Goal: Communication & Community: Connect with others

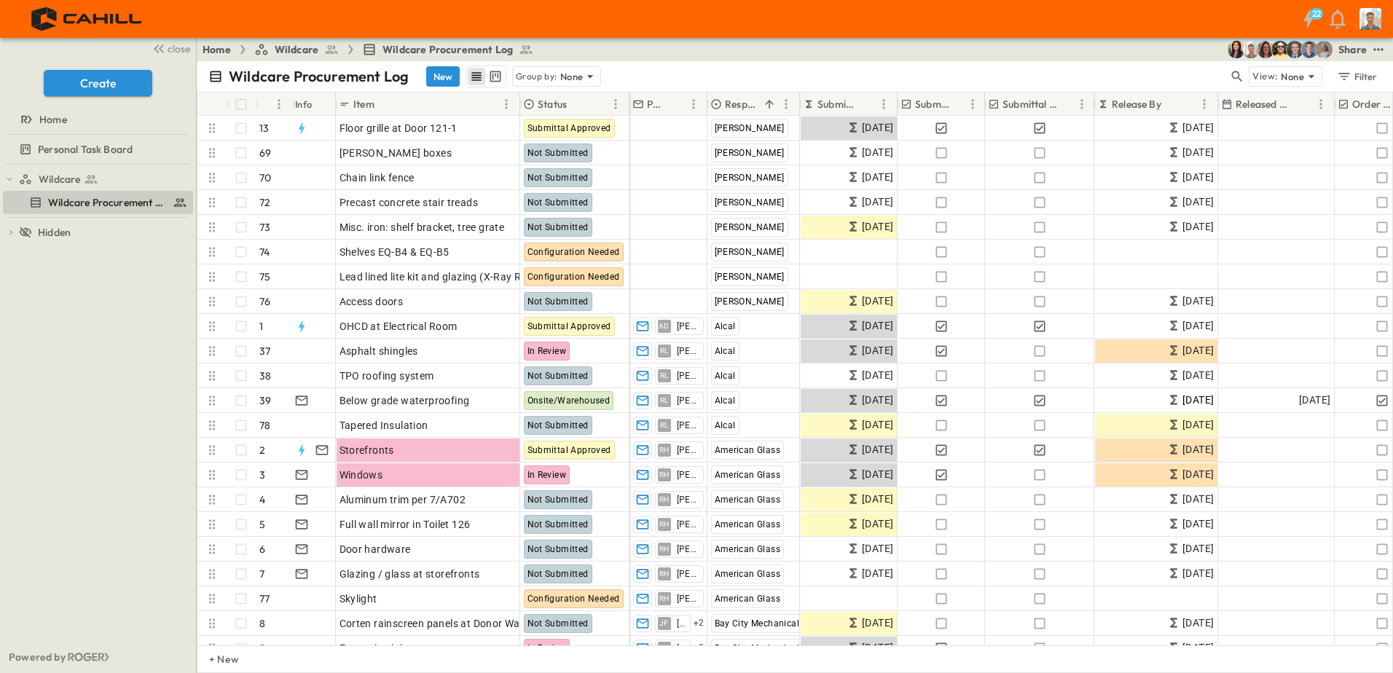
click at [1312, 20] on icon "button" at bounding box center [1307, 18] width 23 height 23
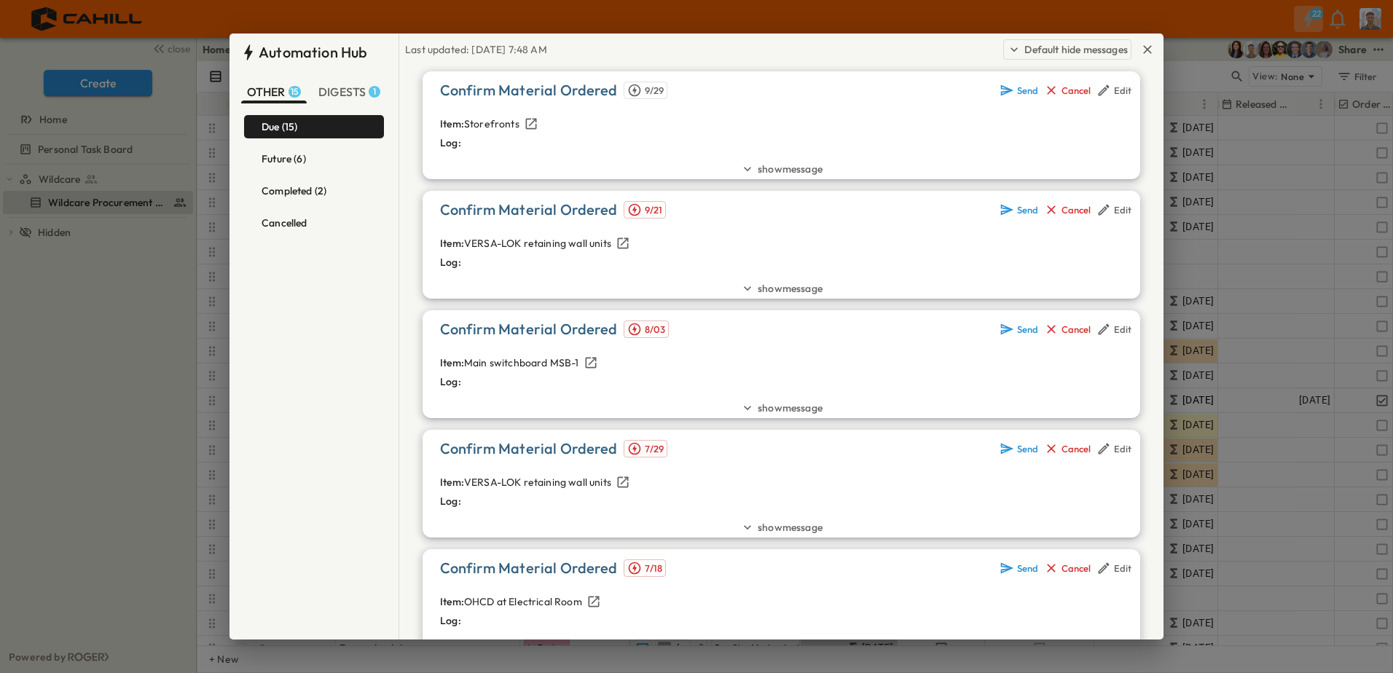
click at [304, 169] on button "Future (6)" at bounding box center [314, 158] width 140 height 23
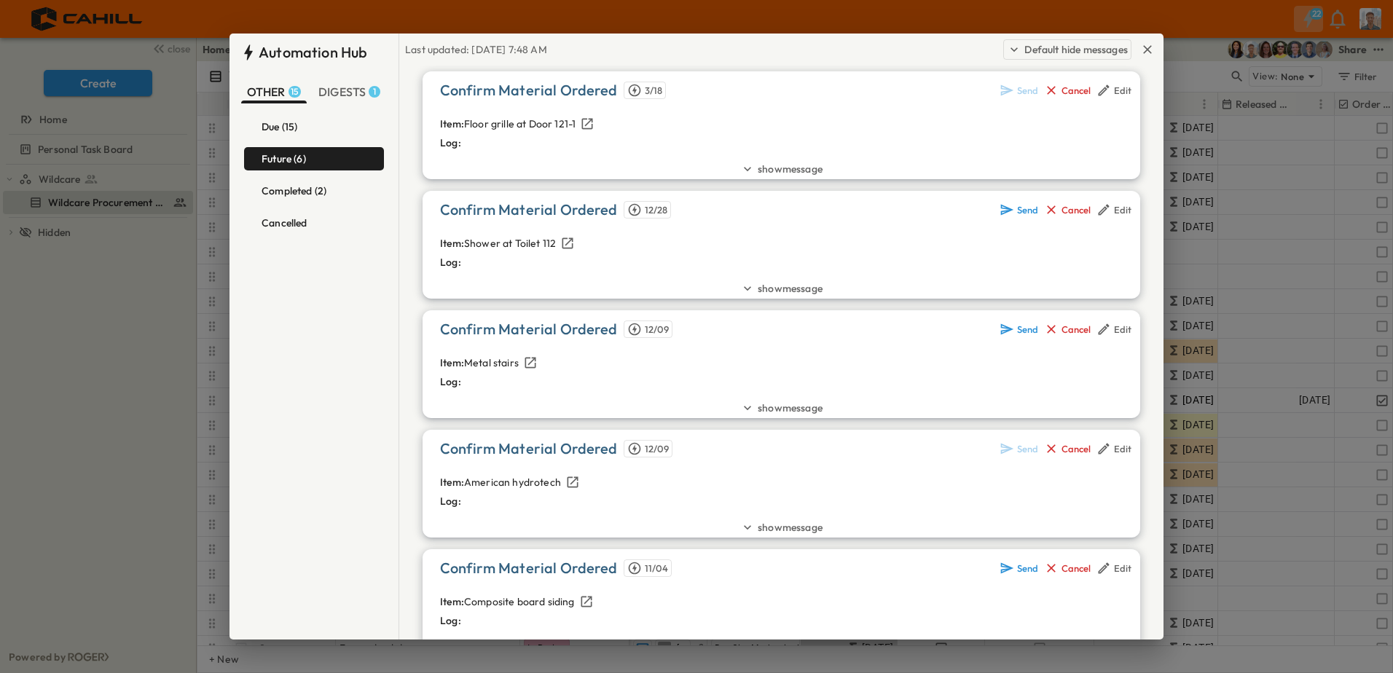
click at [310, 197] on button "Completed (2)" at bounding box center [314, 190] width 140 height 23
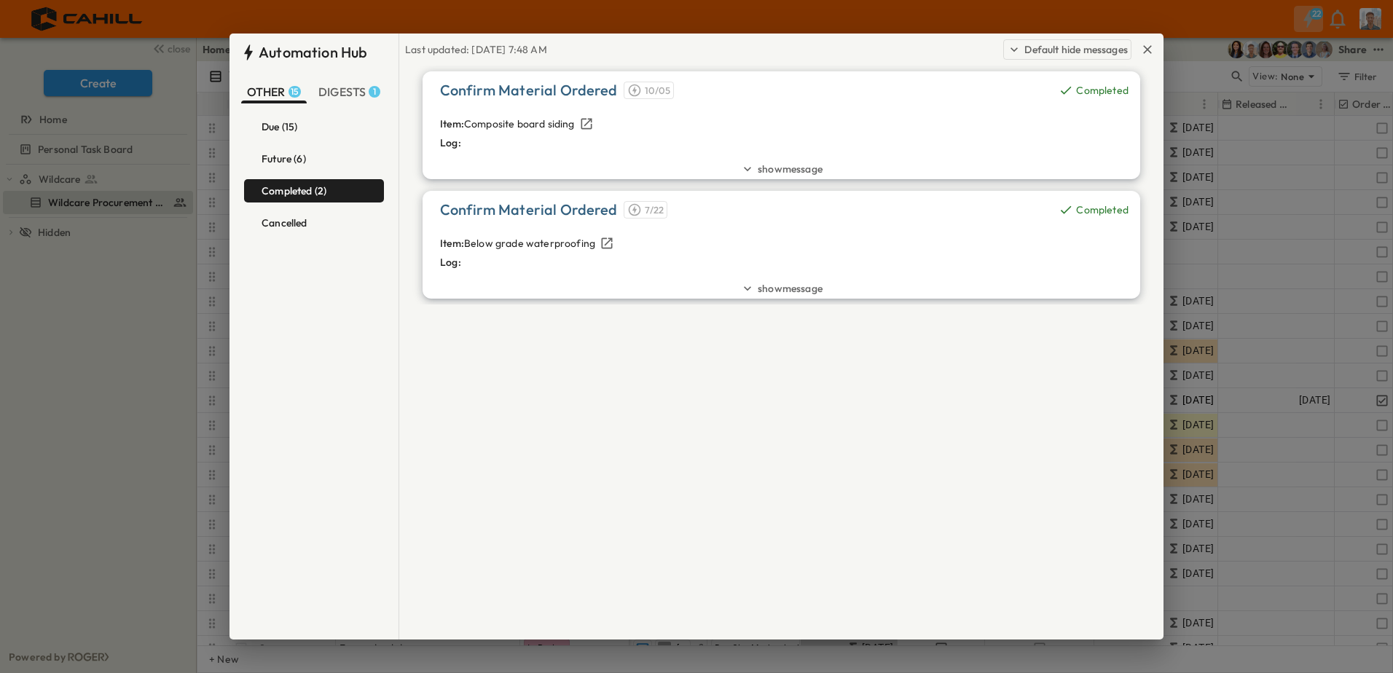
click at [302, 168] on button "Future (6)" at bounding box center [314, 158] width 140 height 23
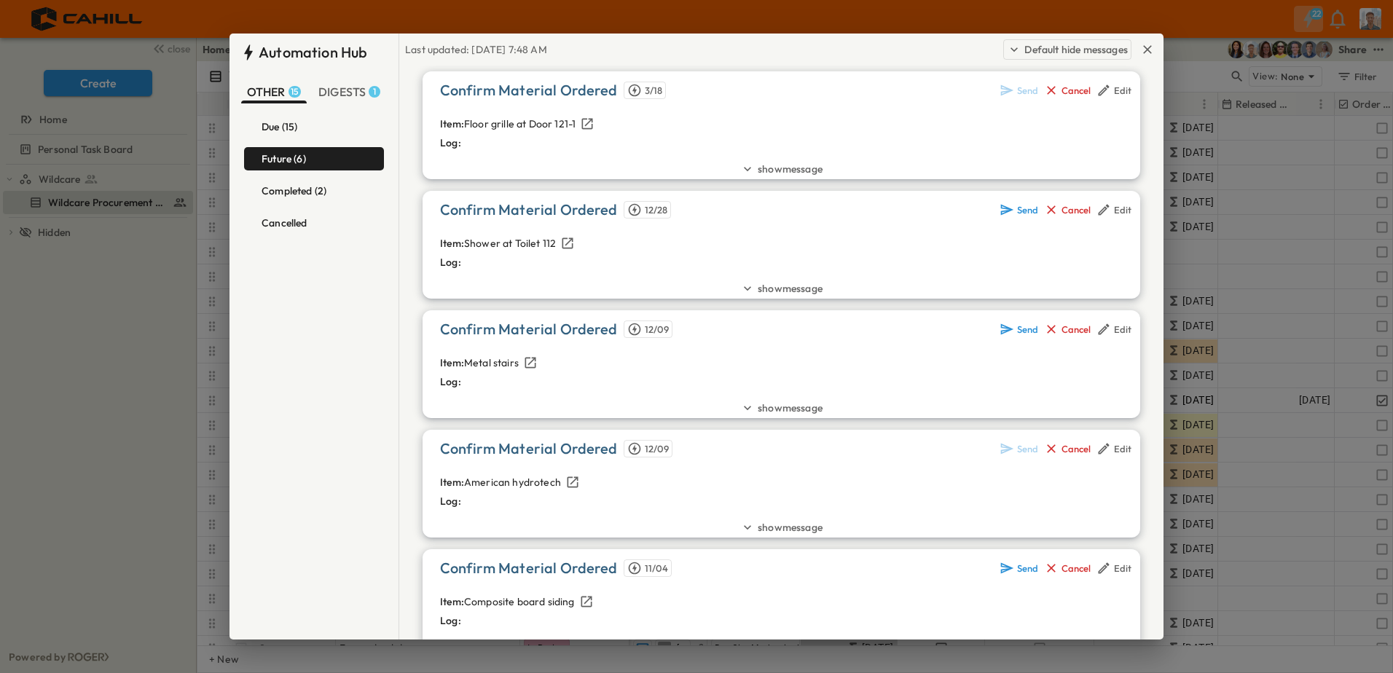
click at [299, 153] on h6 "Future (6)" at bounding box center [283, 159] width 44 height 12
click at [300, 135] on button "Due (15)" at bounding box center [314, 126] width 140 height 23
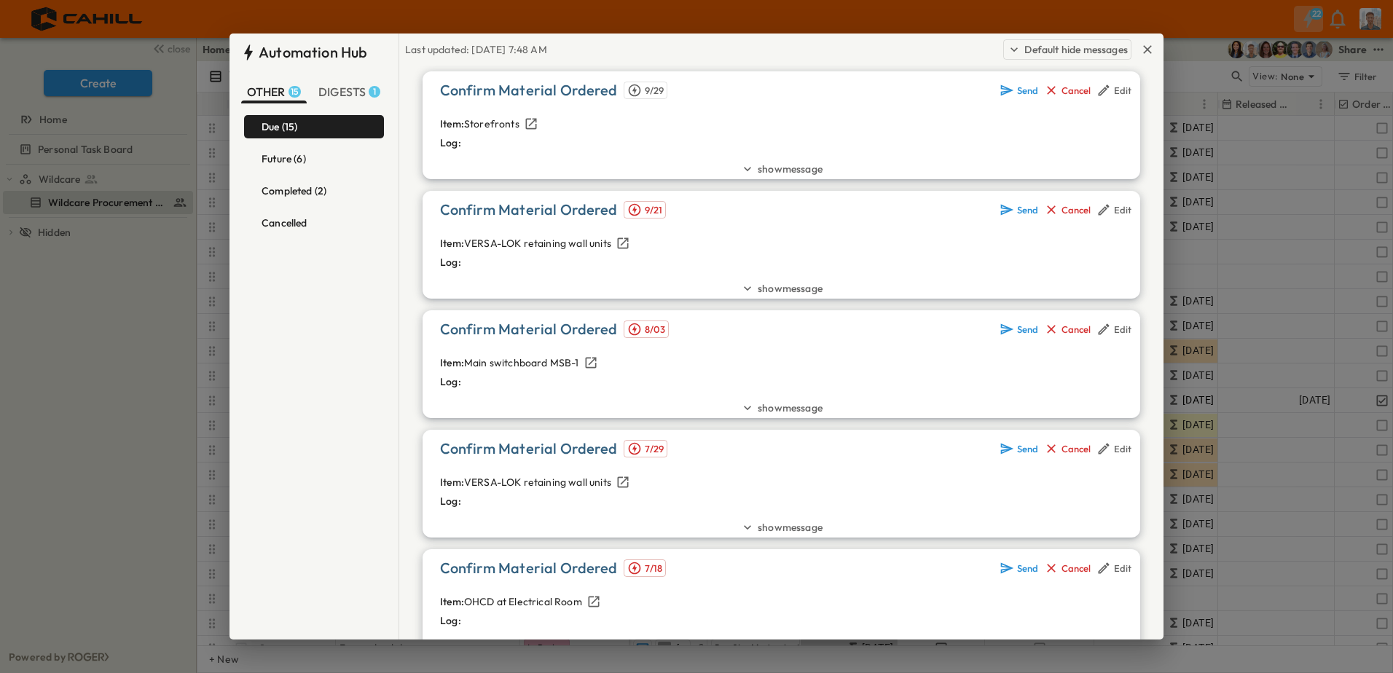
click at [330, 93] on span "DIGESTS 1" at bounding box center [349, 91] width 62 height 15
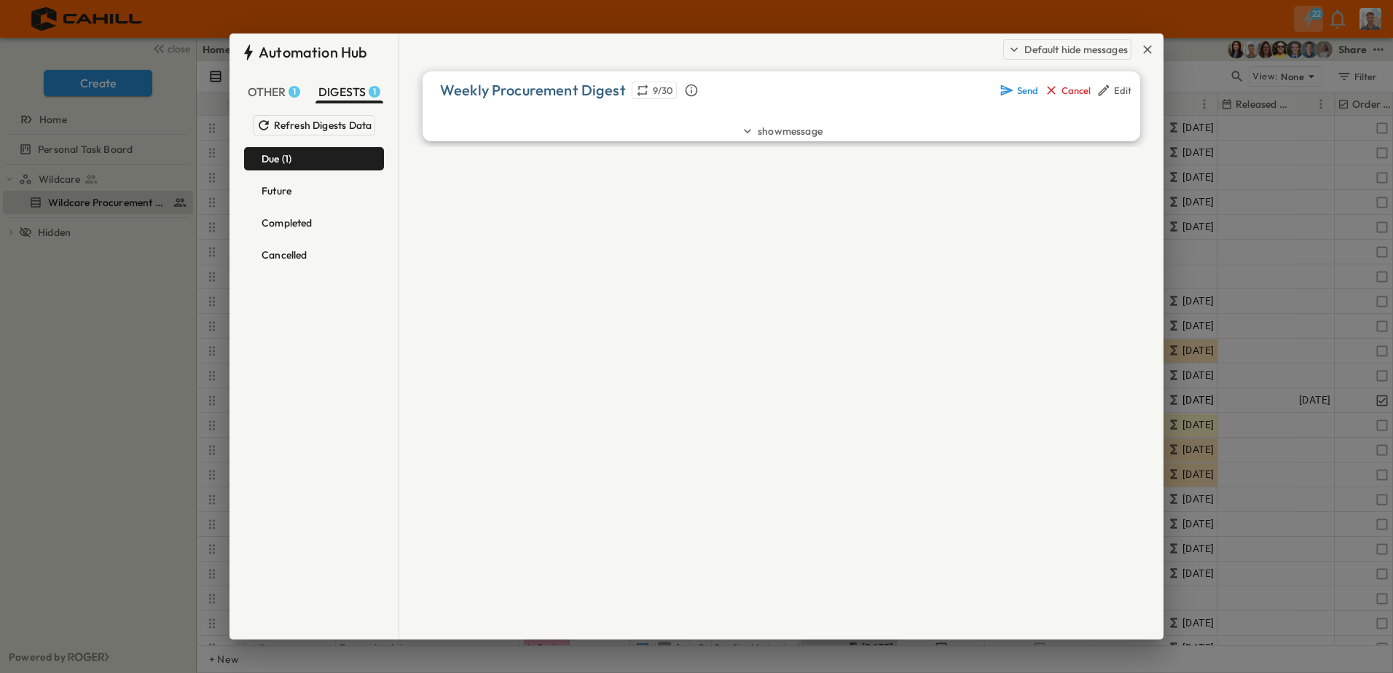
click at [757, 130] on span "show message" at bounding box center [789, 131] width 65 height 15
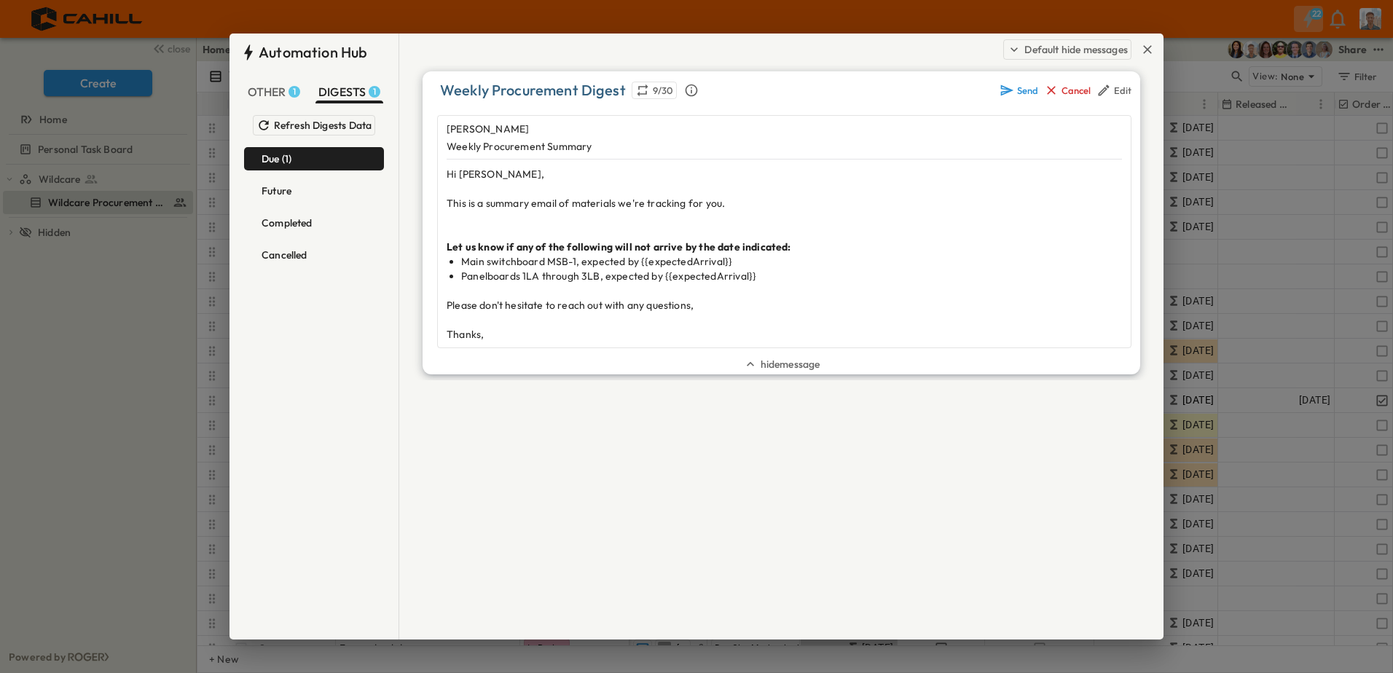
click at [763, 366] on span "hide message" at bounding box center [790, 364] width 60 height 15
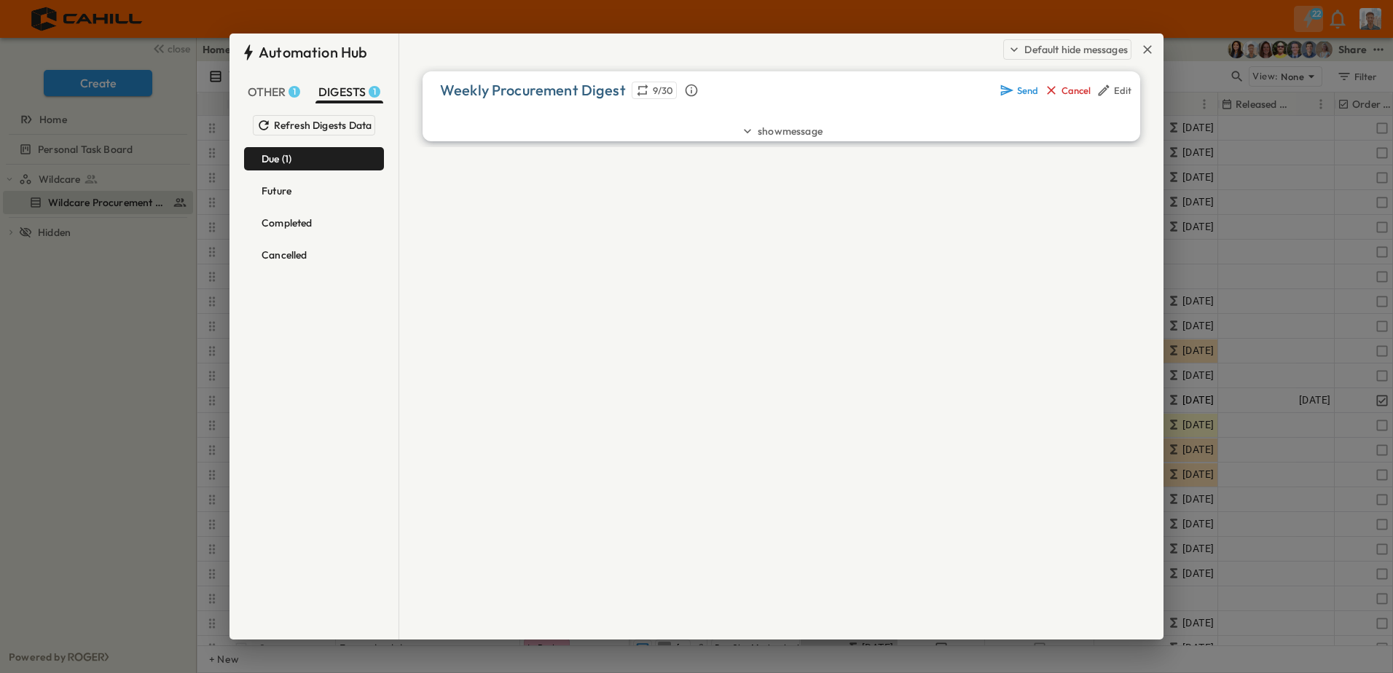
click at [320, 196] on div "Future" at bounding box center [314, 191] width 122 height 12
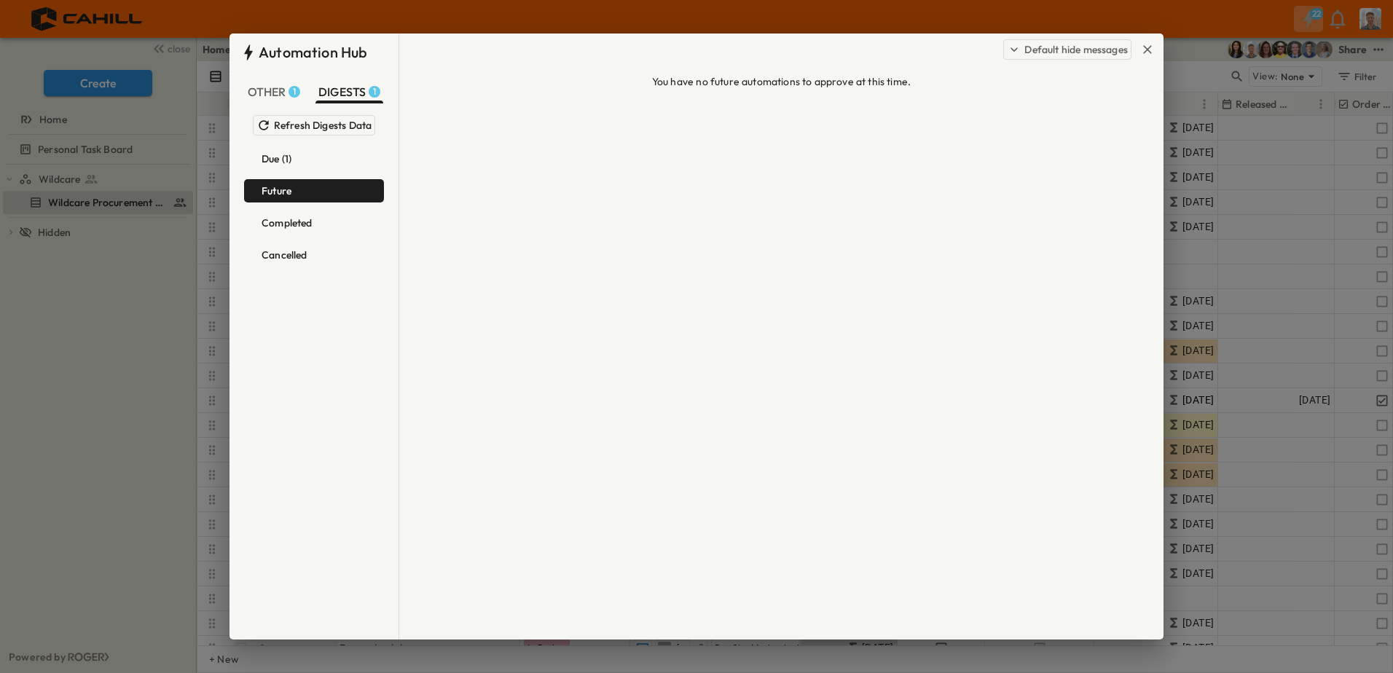
click at [312, 222] on h6 "Completed" at bounding box center [286, 223] width 51 height 12
click at [307, 259] on div "Cancelled" at bounding box center [314, 255] width 122 height 12
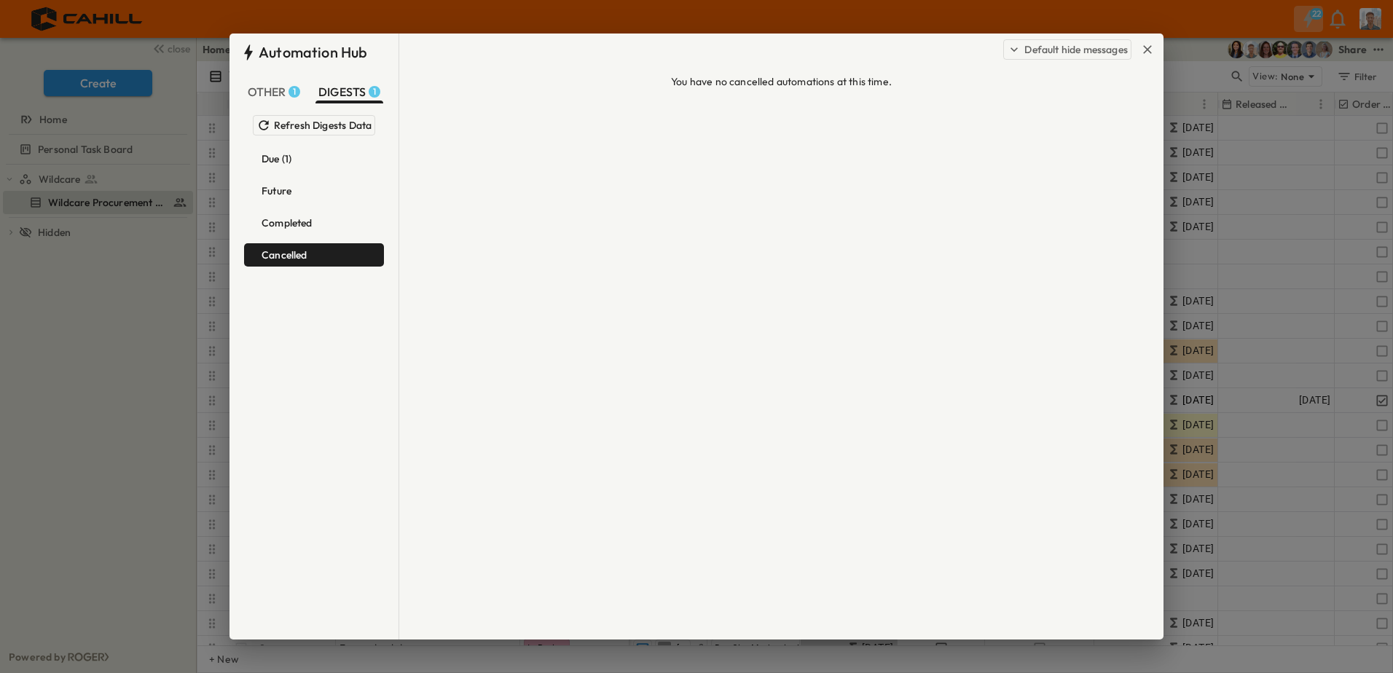
click at [280, 88] on span "OTHER 1" at bounding box center [274, 91] width 53 height 15
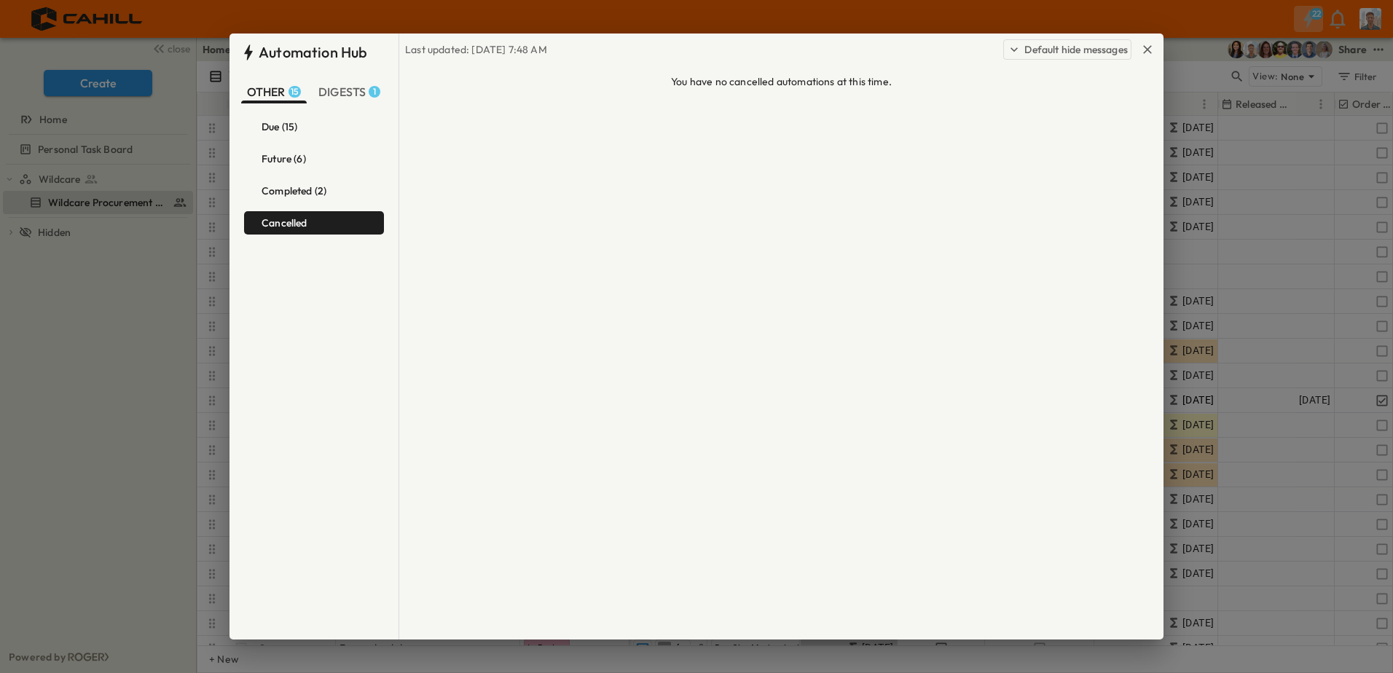
click at [313, 194] on h6 "Completed (2)" at bounding box center [293, 191] width 65 height 12
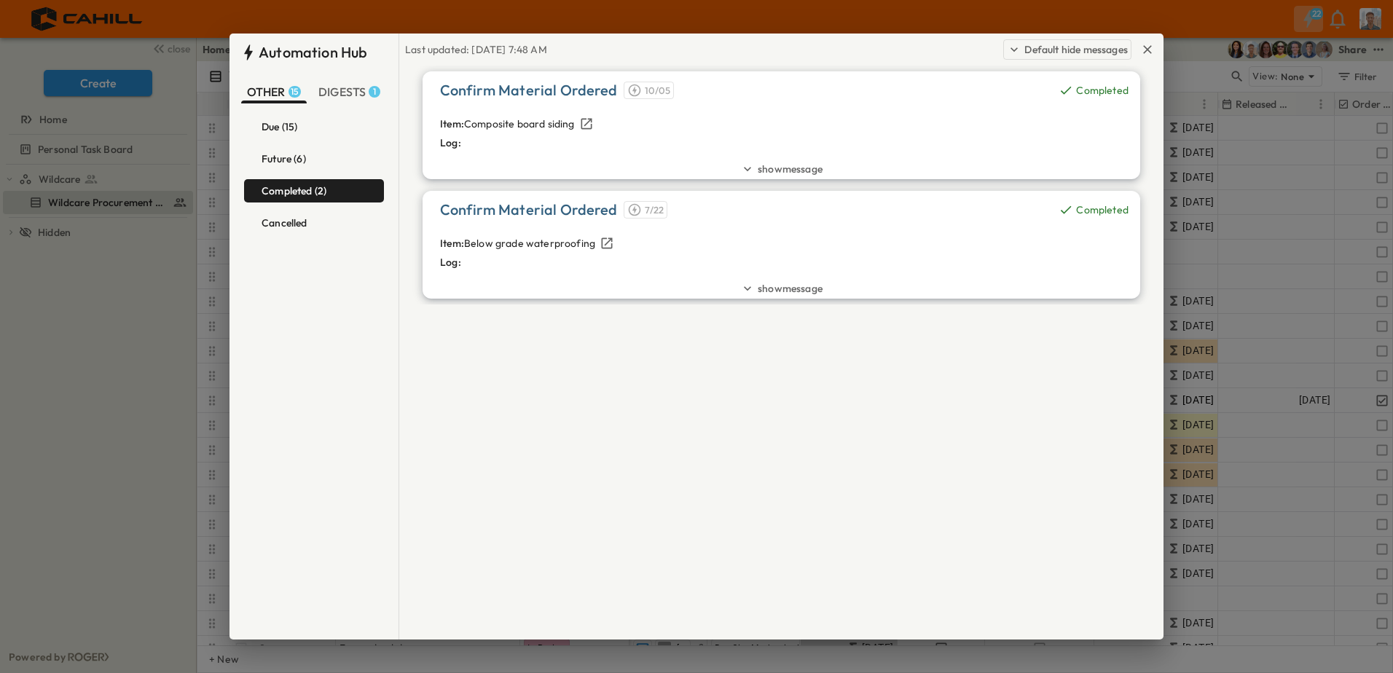
click at [788, 289] on span "show message" at bounding box center [789, 288] width 65 height 15
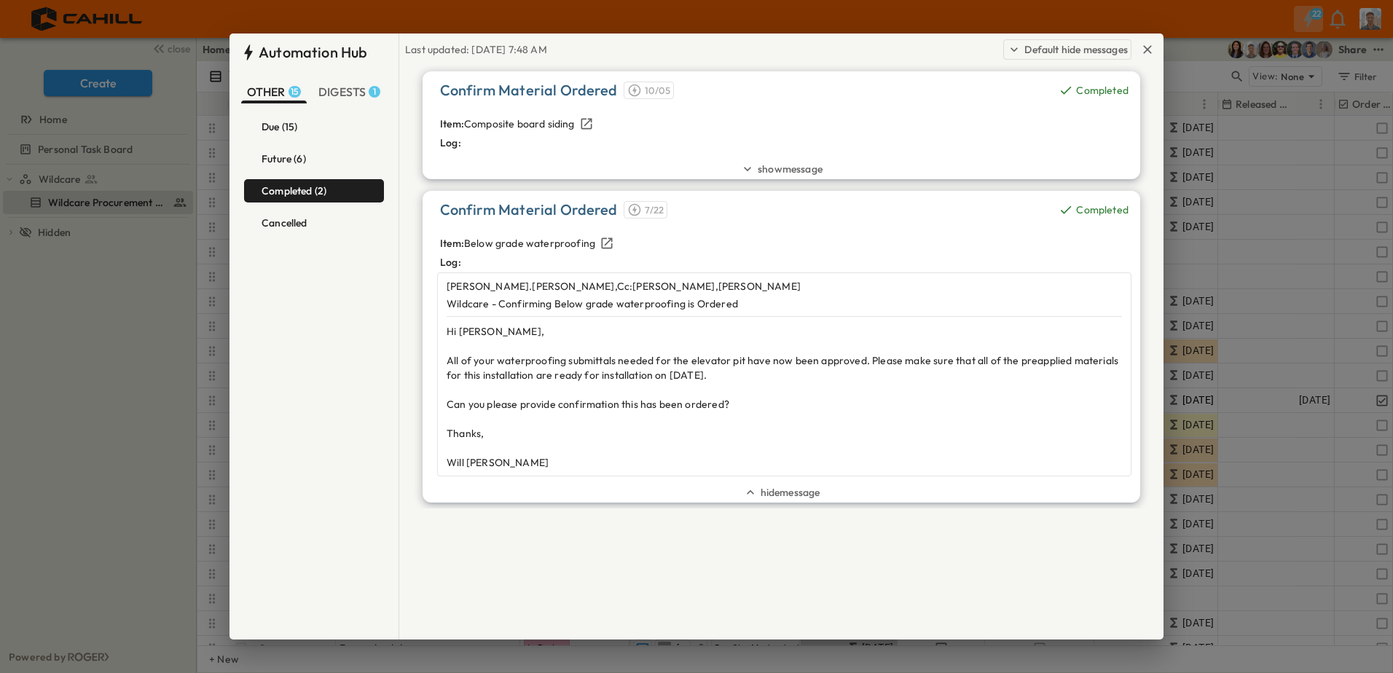
drag, startPoint x: 779, startPoint y: 494, endPoint x: 760, endPoint y: 406, distance: 90.1
click at [780, 494] on span "hide message" at bounding box center [790, 492] width 60 height 15
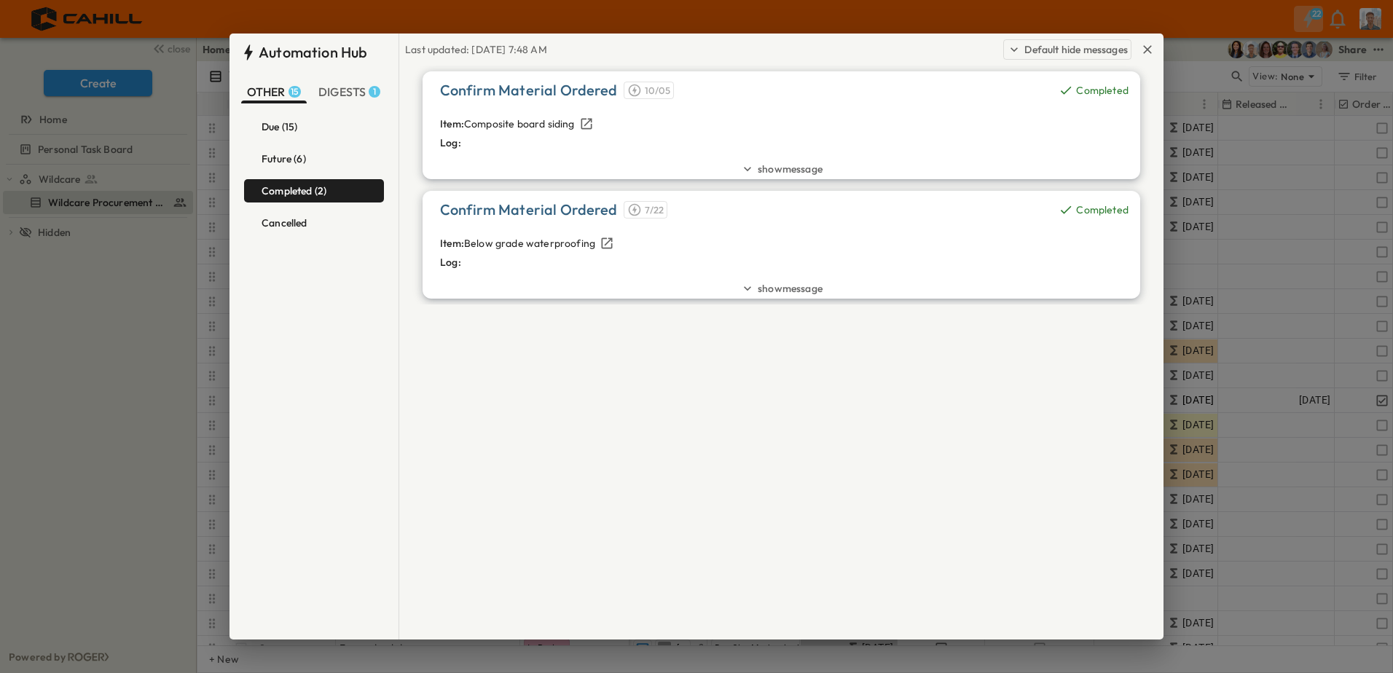
click at [351, 130] on div "Due (15)" at bounding box center [314, 127] width 122 height 12
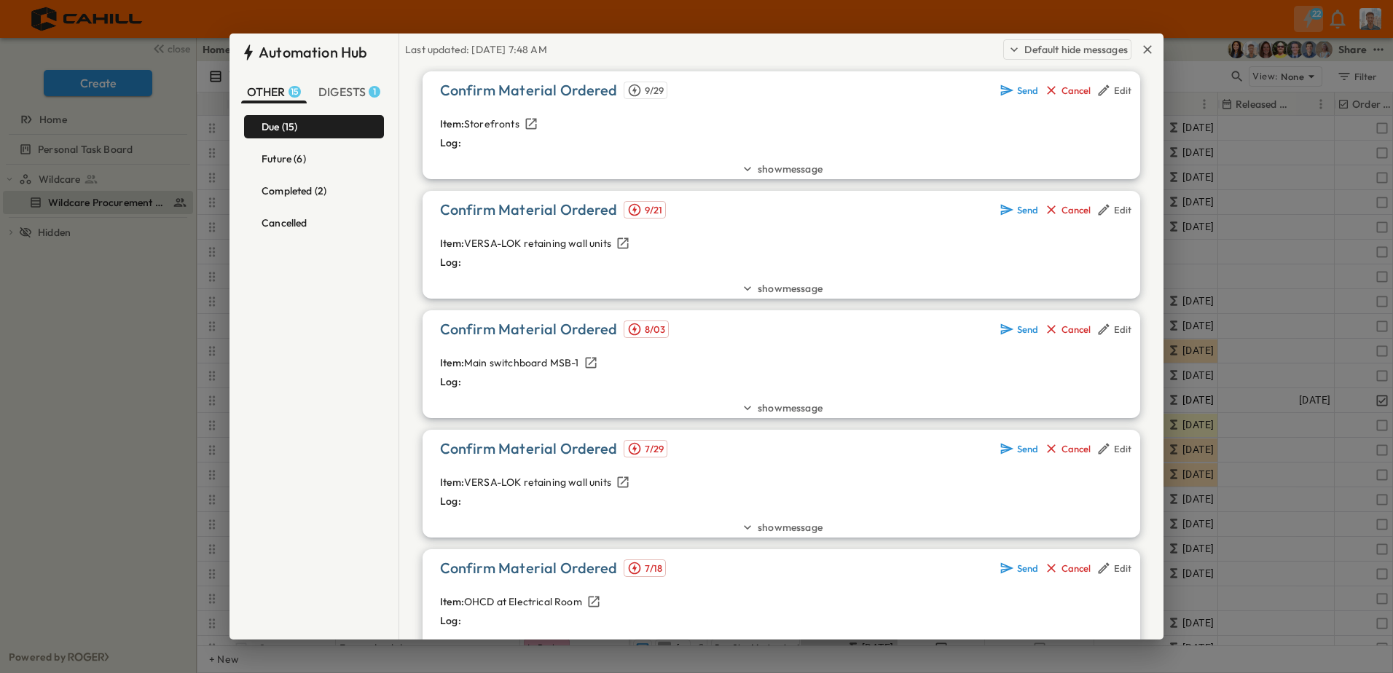
click at [747, 173] on icon at bounding box center [747, 169] width 15 height 15
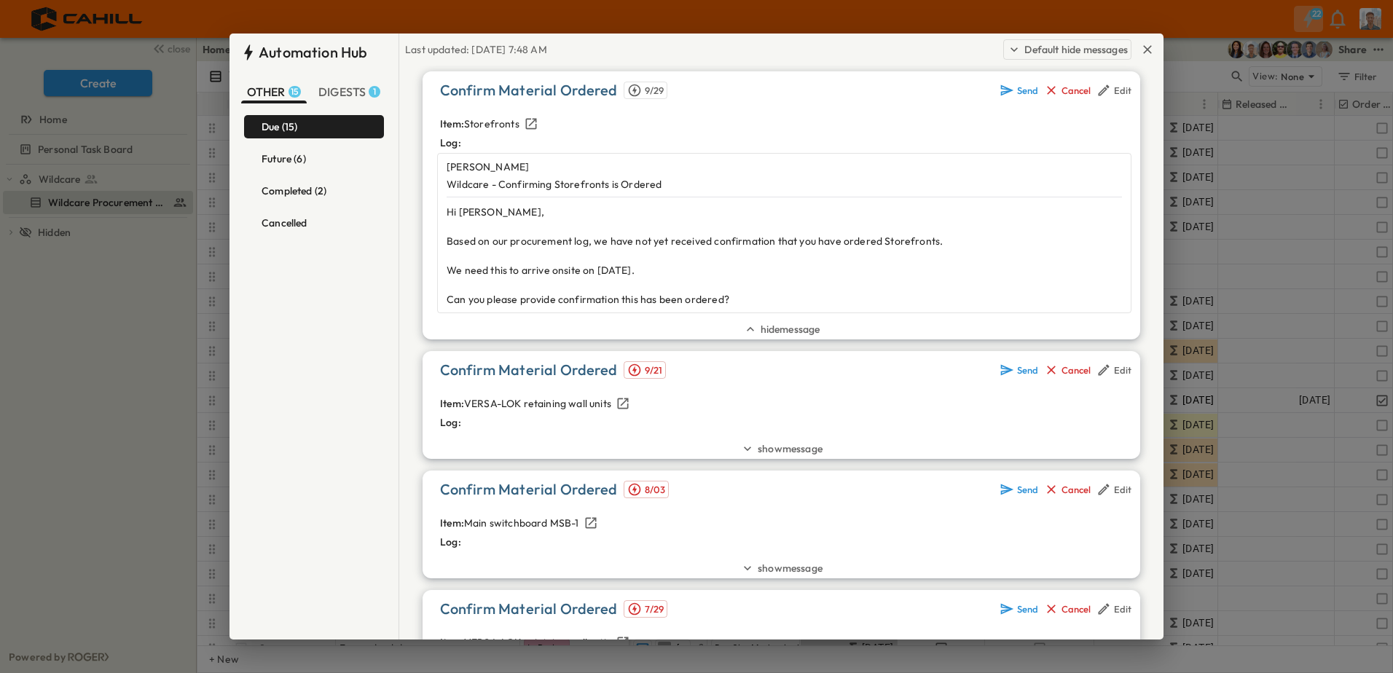
click at [783, 331] on span "hide message" at bounding box center [790, 329] width 60 height 15
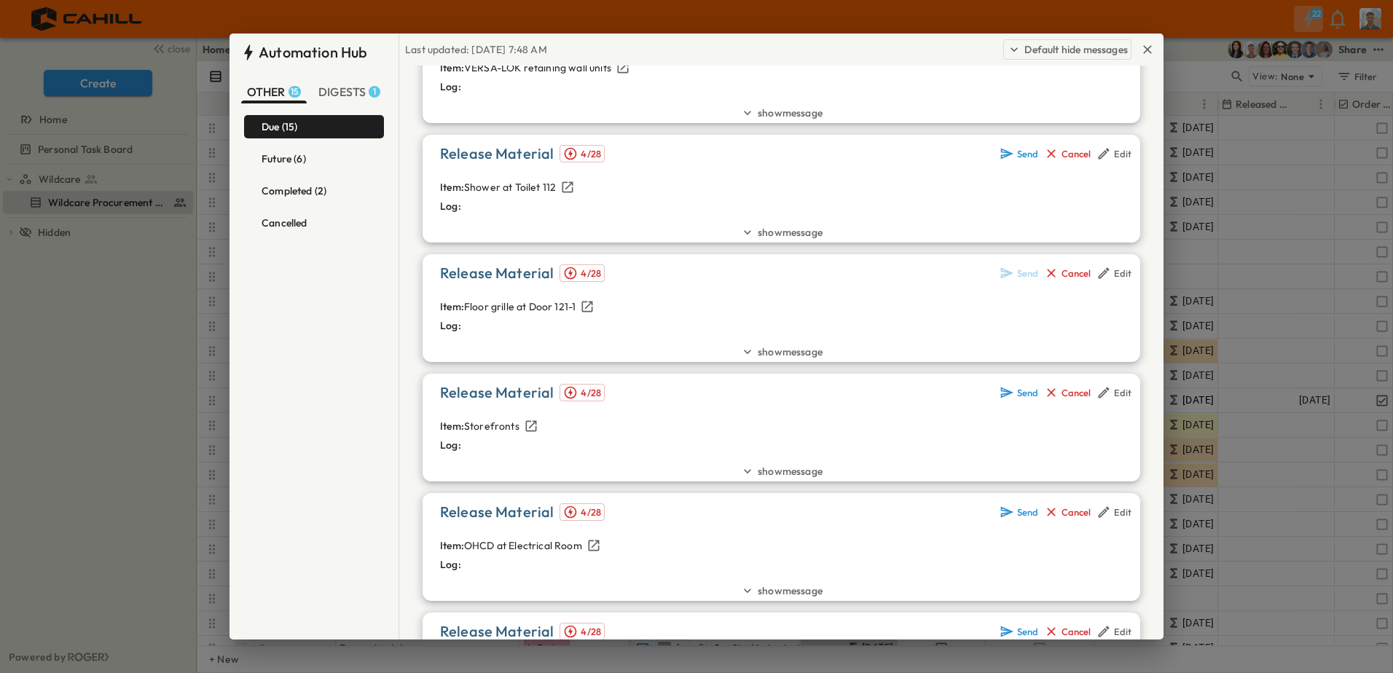
scroll to position [1165, 0]
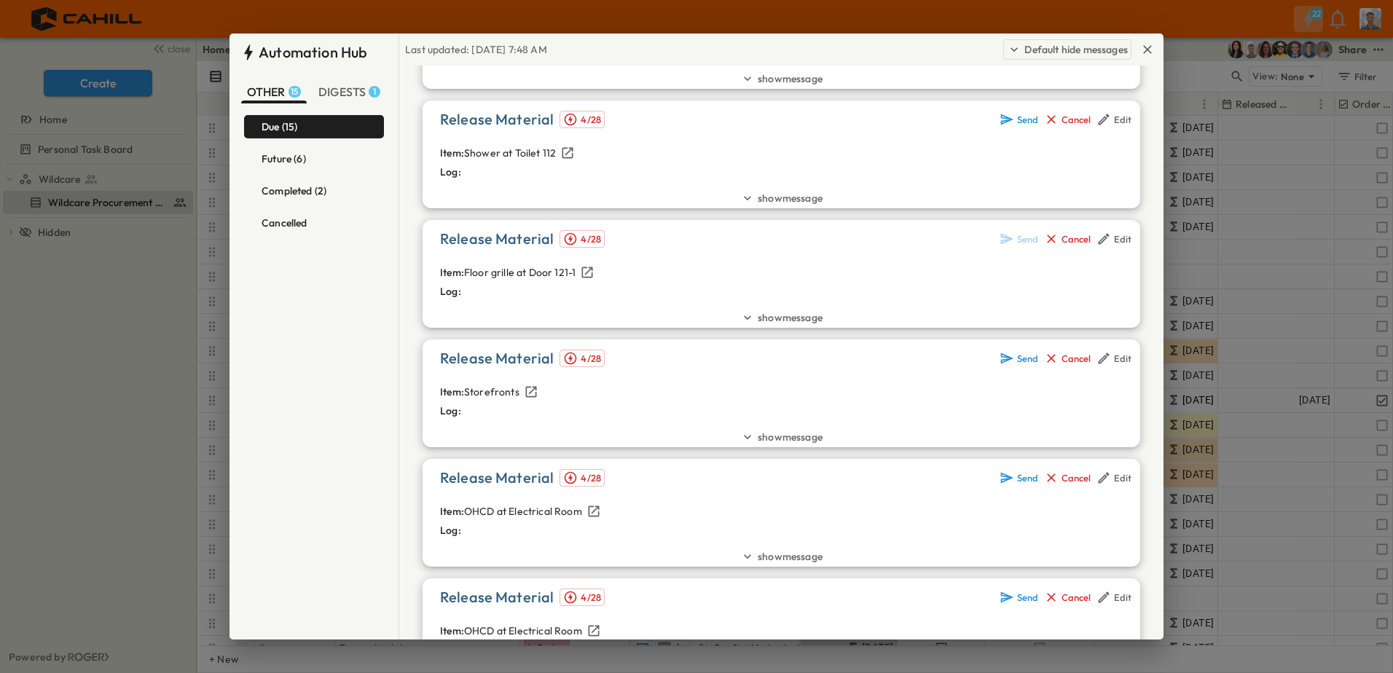
click at [758, 442] on span "show message" at bounding box center [789, 437] width 65 height 15
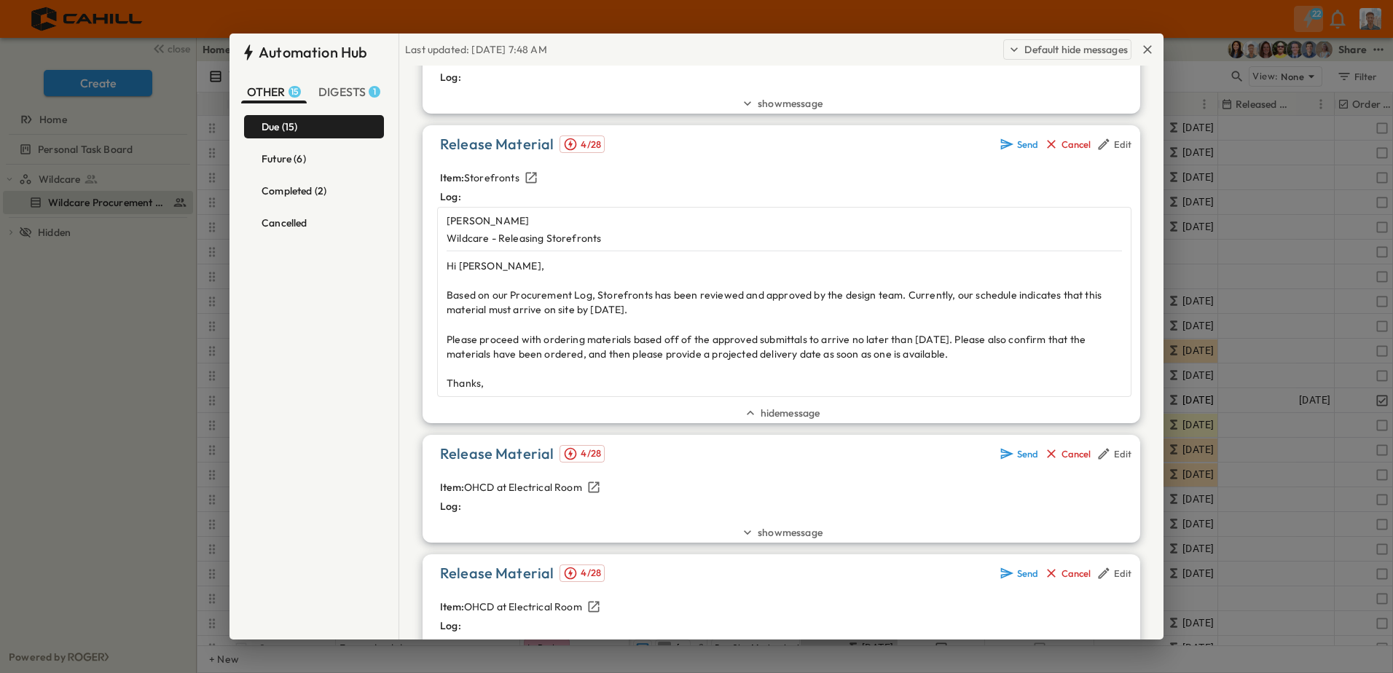
scroll to position [1384, 0]
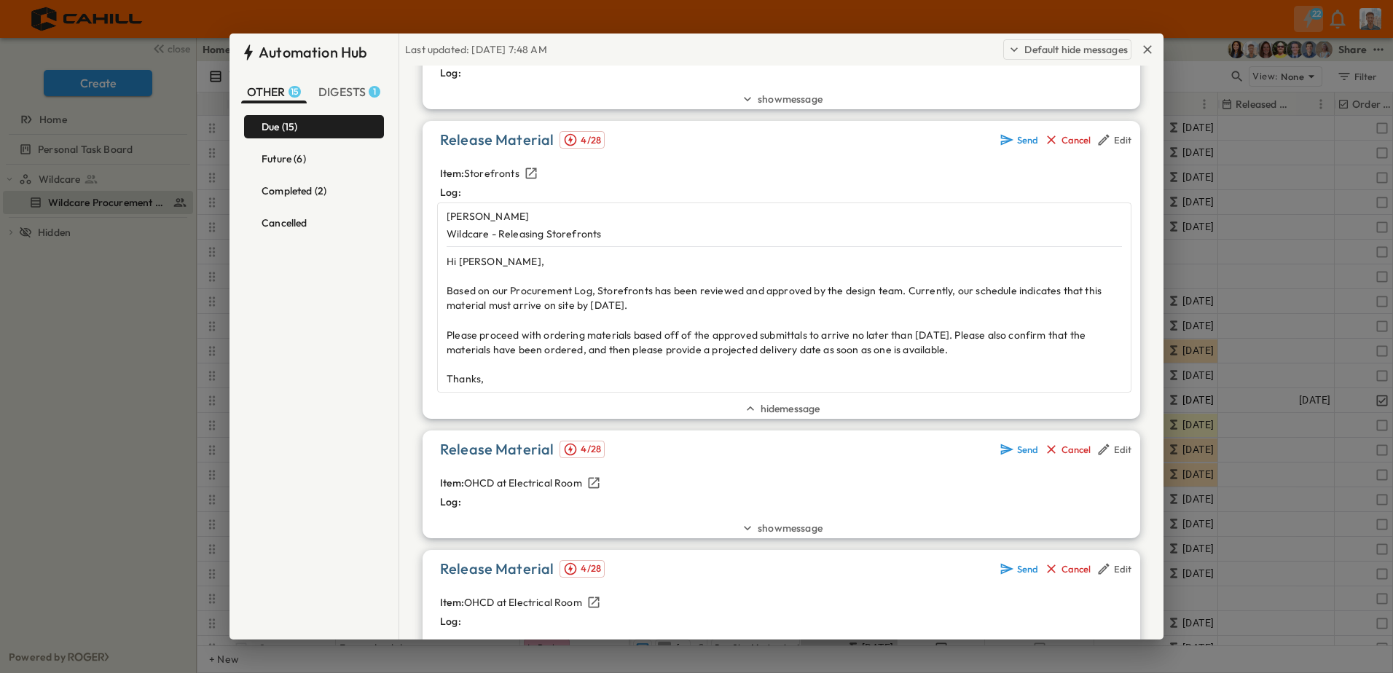
click at [1115, 138] on div "Edit" at bounding box center [1122, 140] width 17 height 12
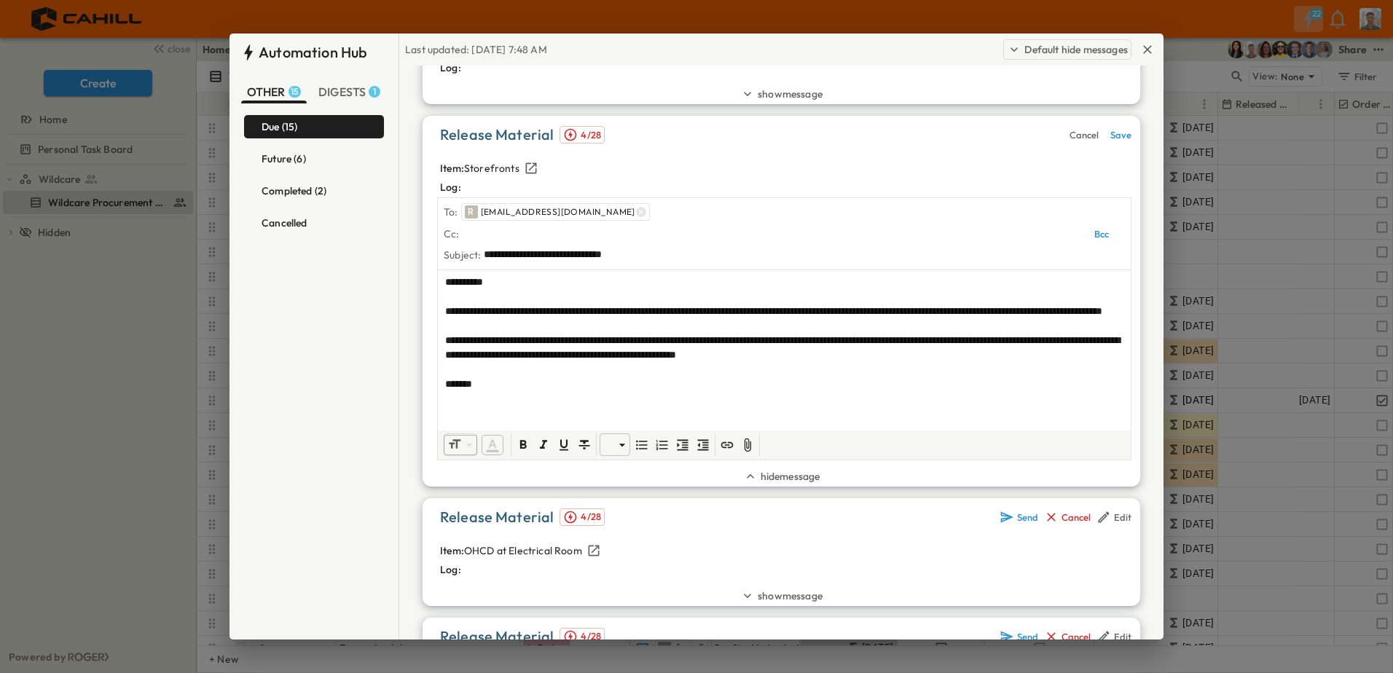
scroll to position [1363, 0]
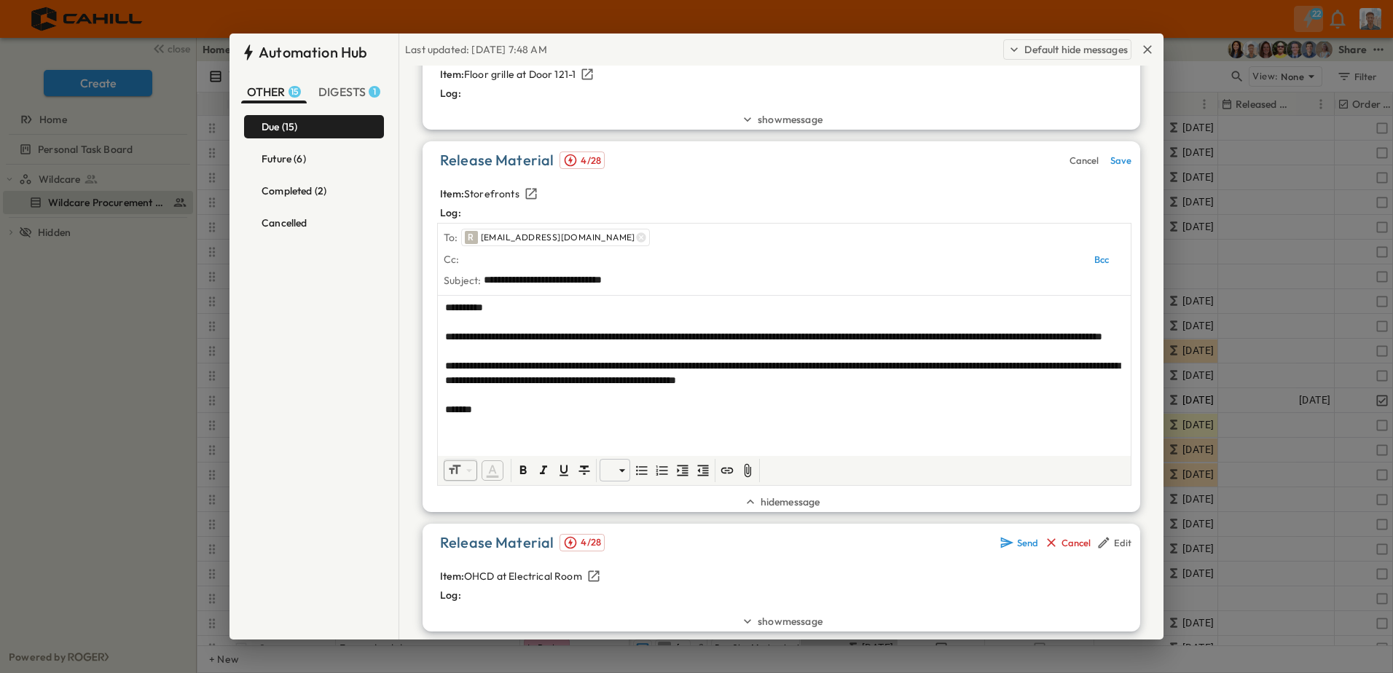
click at [463, 436] on div "**********" at bounding box center [784, 373] width 693 height 154
click at [447, 438] on div "**********" at bounding box center [784, 373] width 693 height 154
click at [500, 417] on p "*******" at bounding box center [784, 409] width 678 height 15
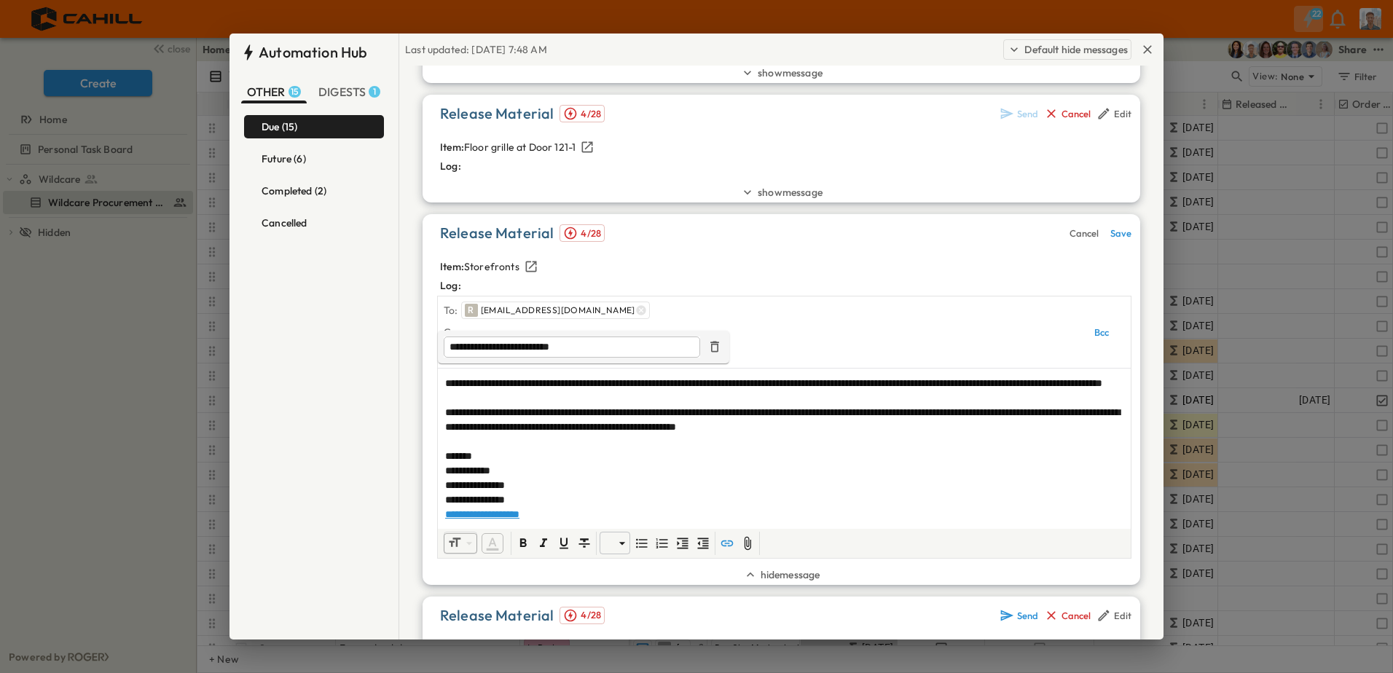
scroll to position [0, 0]
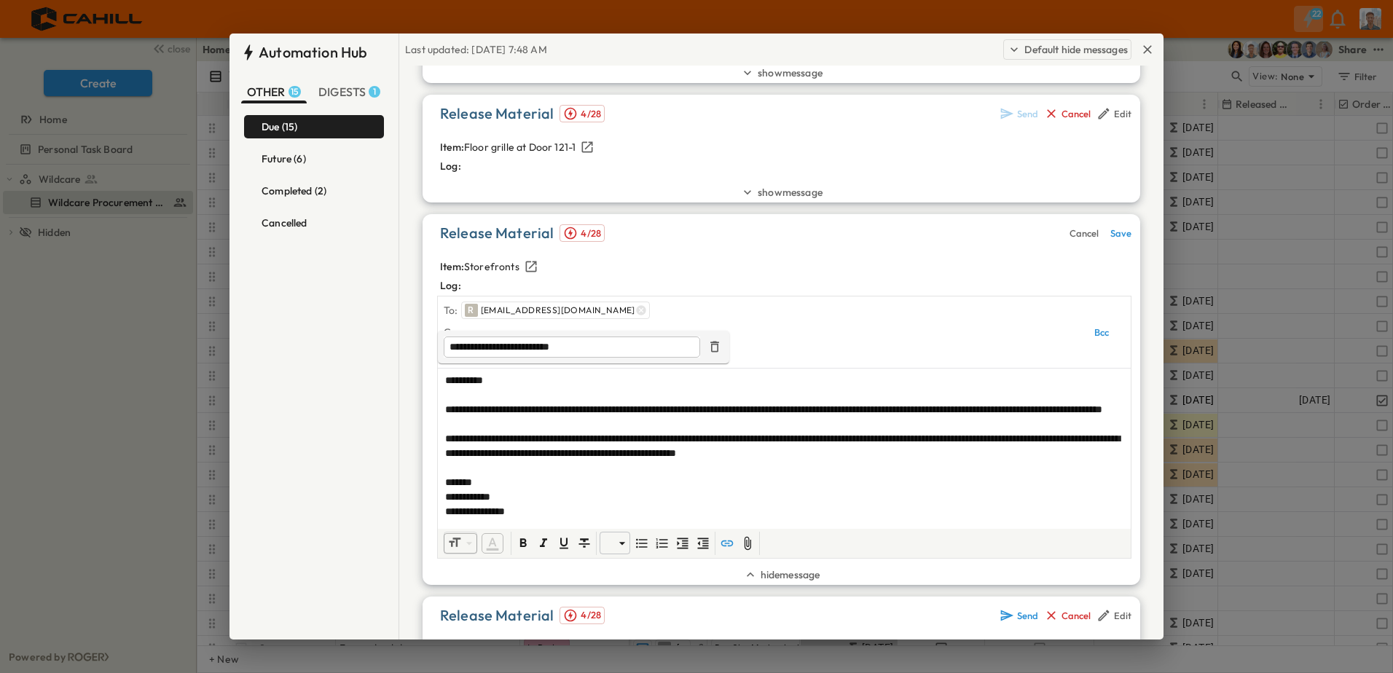
click at [342, 362] on div "Automation Hub OTHER 15 DIGESTS 1 Due (15) Future (6) Completed (2) Cancelled" at bounding box center [313, 370] width 169 height 673
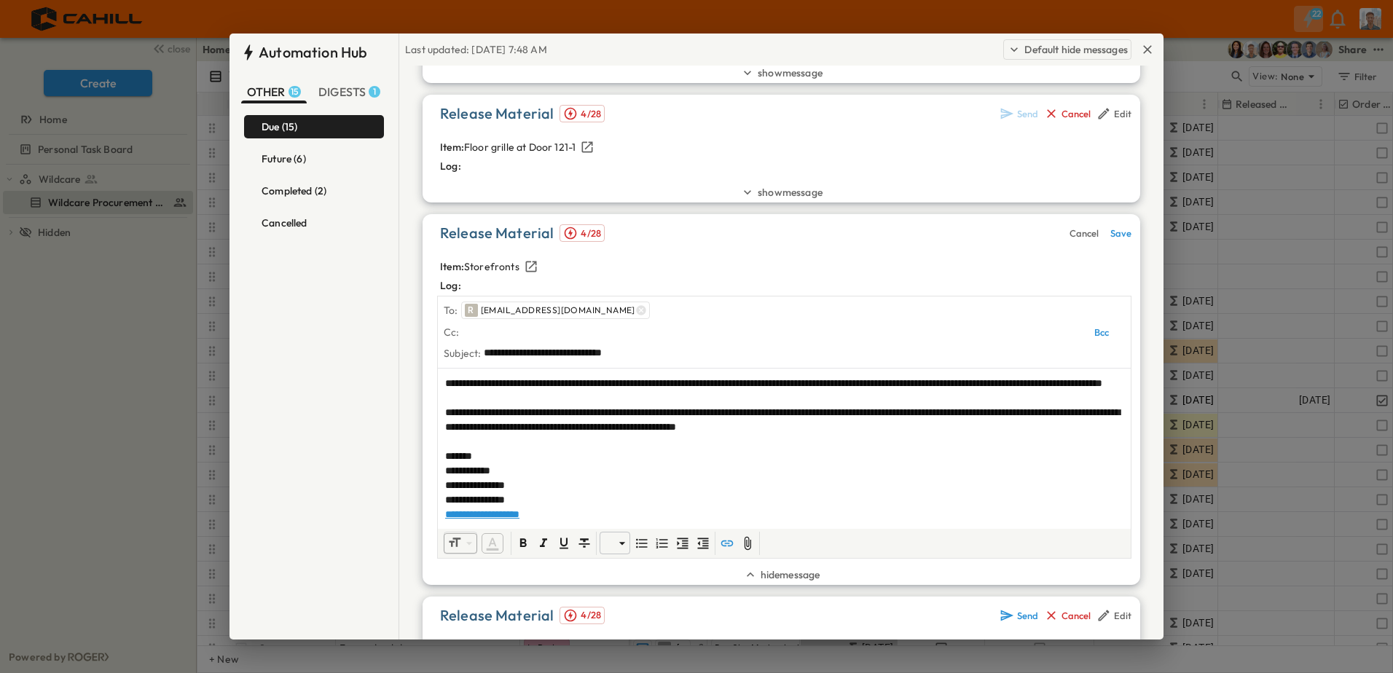
click at [531, 330] on input "text" at bounding box center [770, 331] width 615 height 21
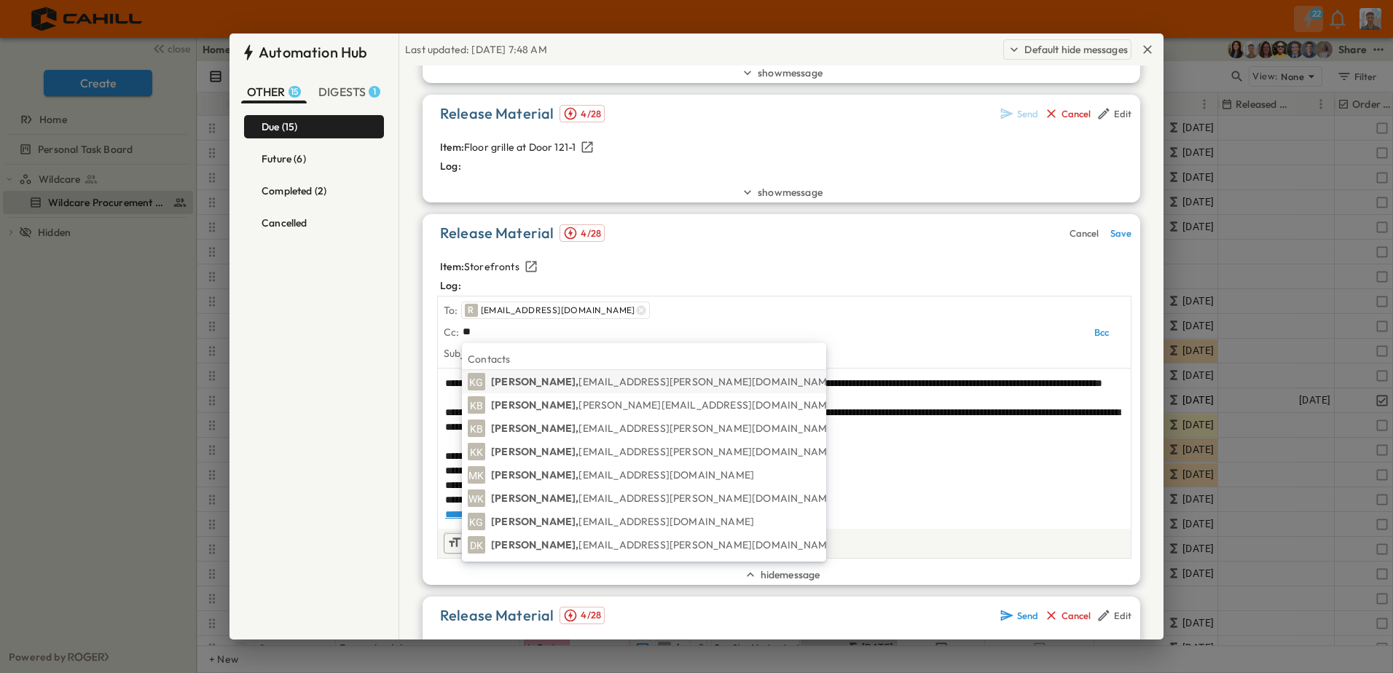
type input "**"
click at [551, 384] on p "[PERSON_NAME], [EMAIL_ADDRESS][PERSON_NAME][DOMAIN_NAME]" at bounding box center [663, 381] width 345 height 15
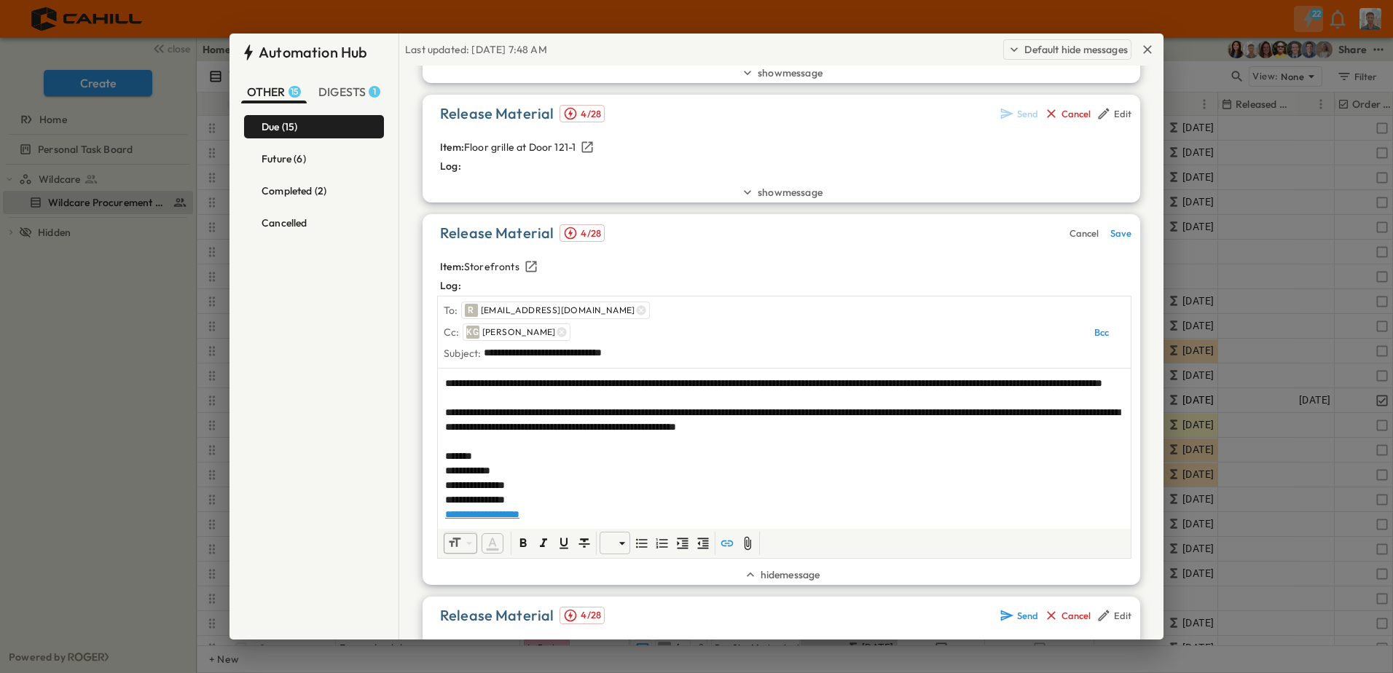
click at [593, 329] on input "text" at bounding box center [825, 331] width 505 height 21
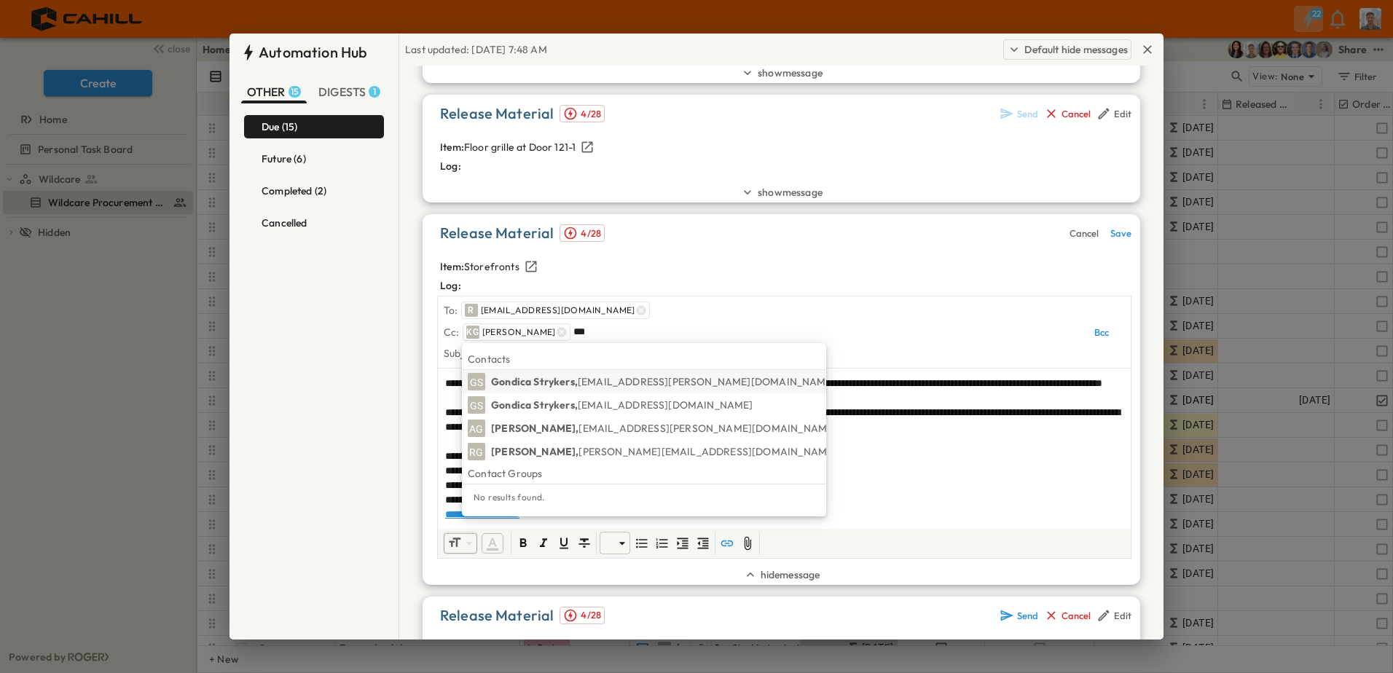
type input "***"
click at [577, 381] on p "Gondica [PERSON_NAME], [EMAIL_ADDRESS][PERSON_NAME][DOMAIN_NAME]" at bounding box center [663, 381] width 345 height 15
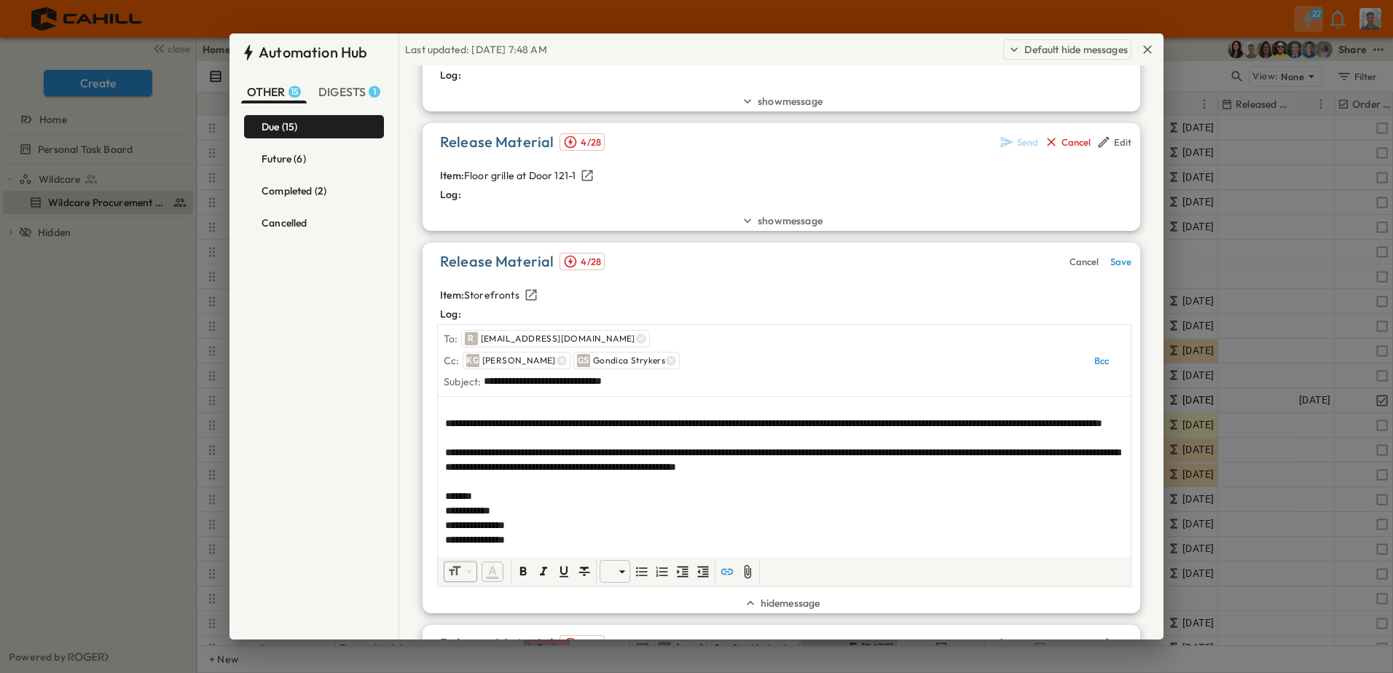
scroll to position [0, 0]
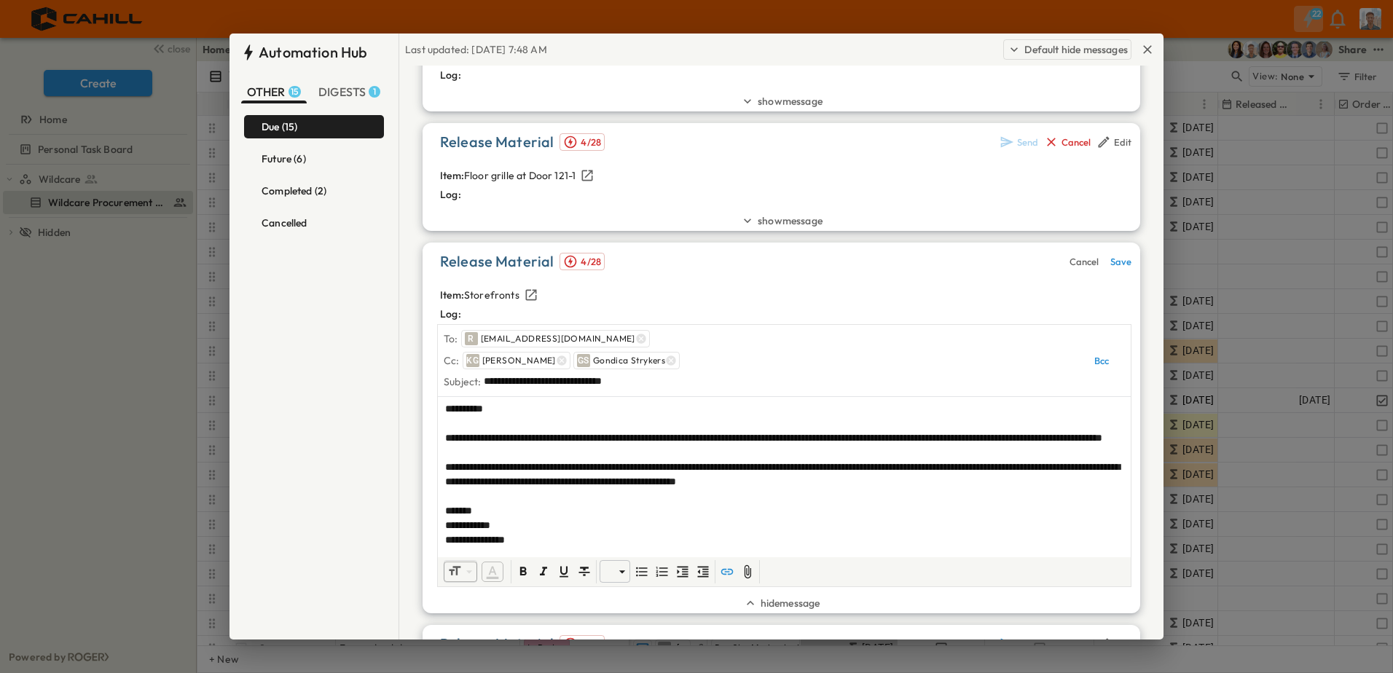
click at [1120, 261] on div "Save" at bounding box center [1120, 262] width 21 height 12
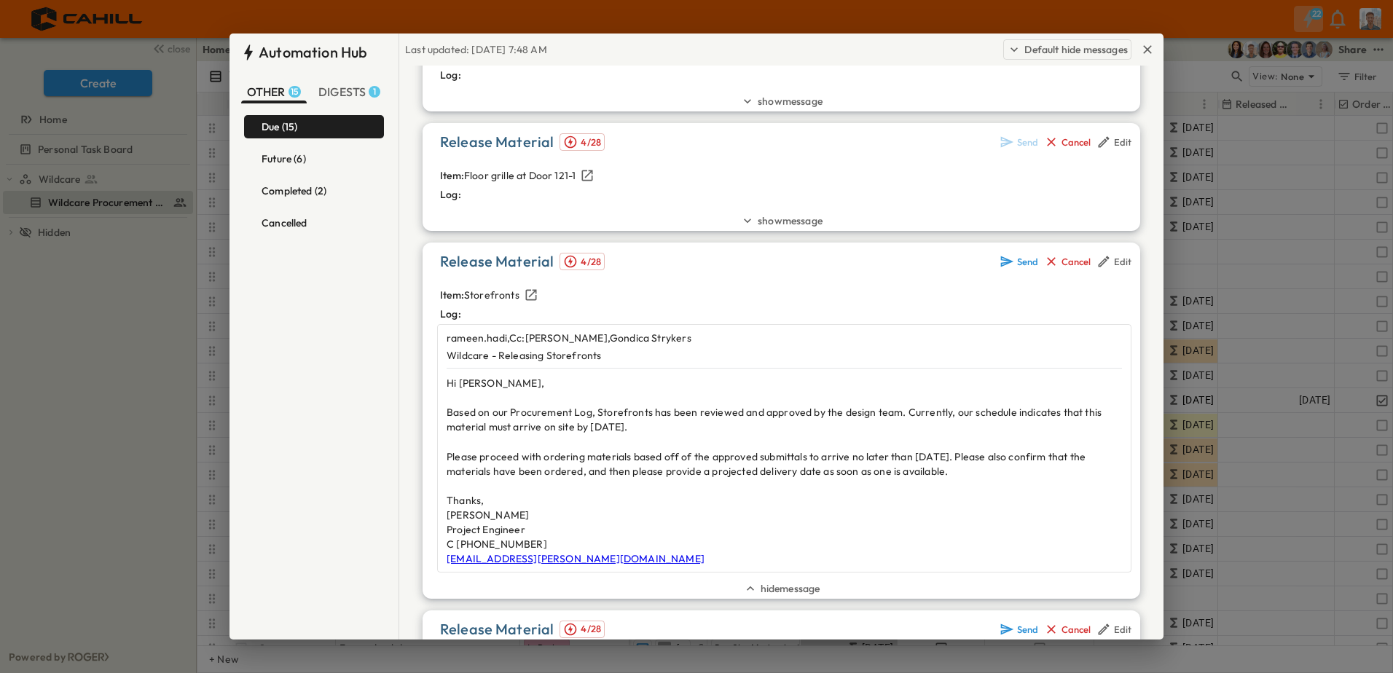
click at [1020, 263] on div "Send" at bounding box center [1027, 262] width 21 height 12
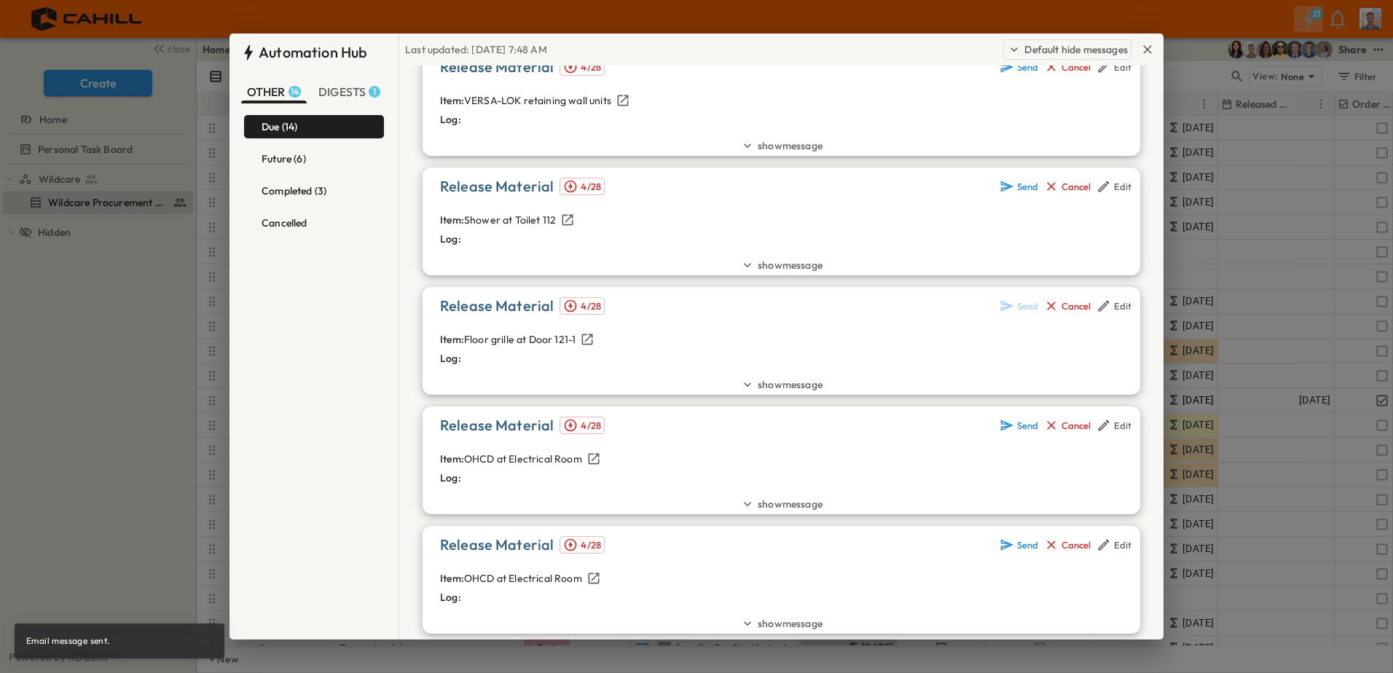
scroll to position [1098, 0]
click at [1148, 52] on icon "button" at bounding box center [1147, 49] width 15 height 15
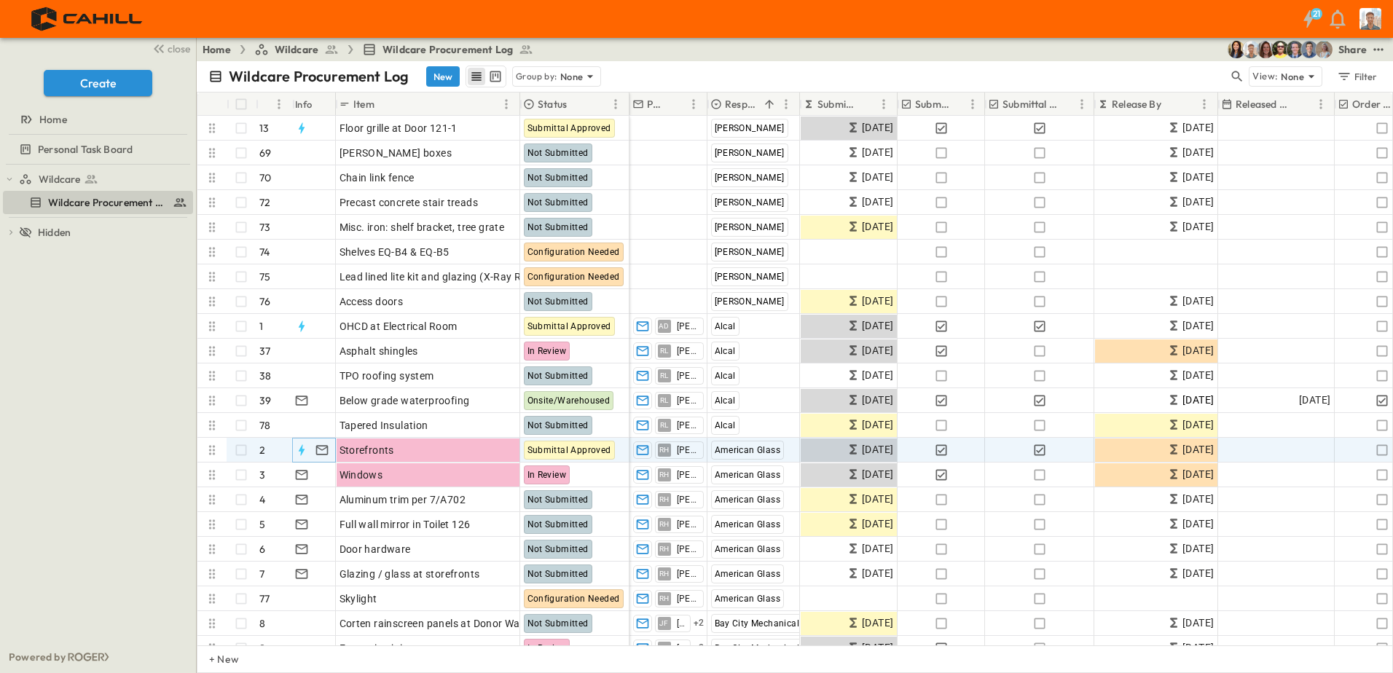
click at [300, 449] on icon "button" at bounding box center [301, 449] width 6 height 11
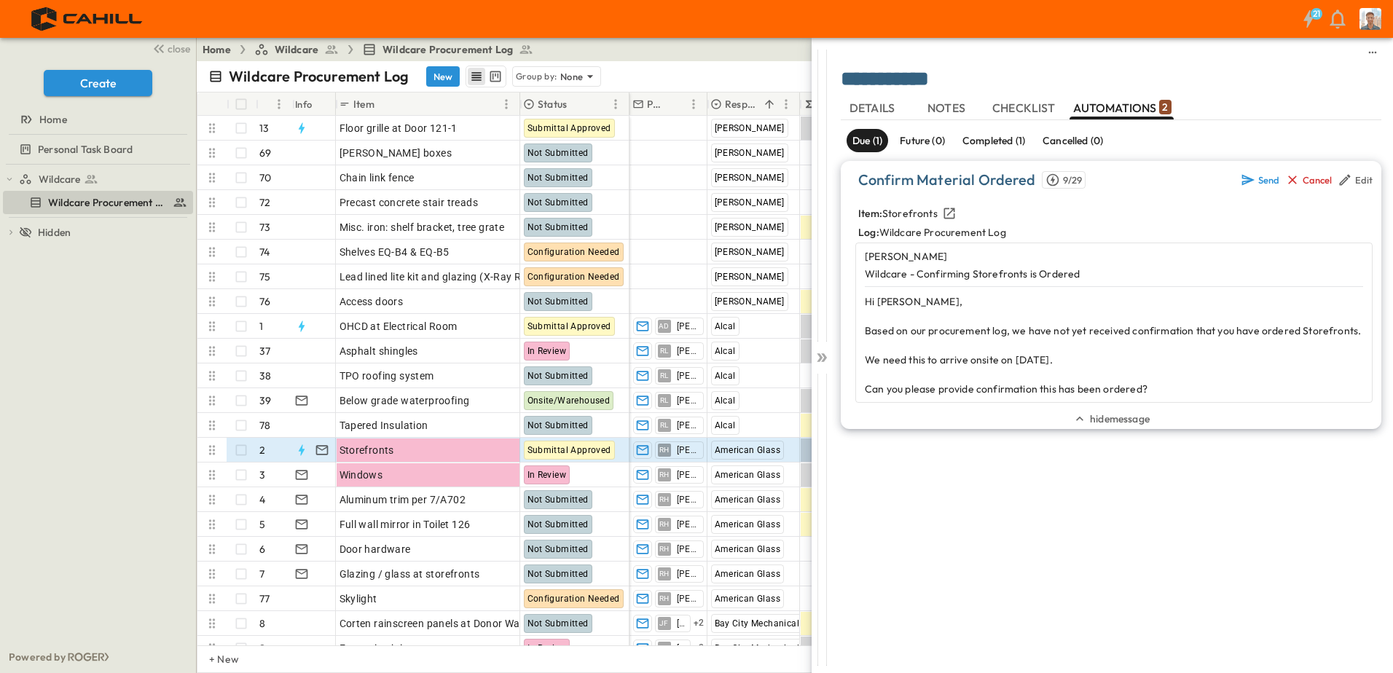
click at [821, 357] on icon at bounding box center [819, 357] width 6 height 9
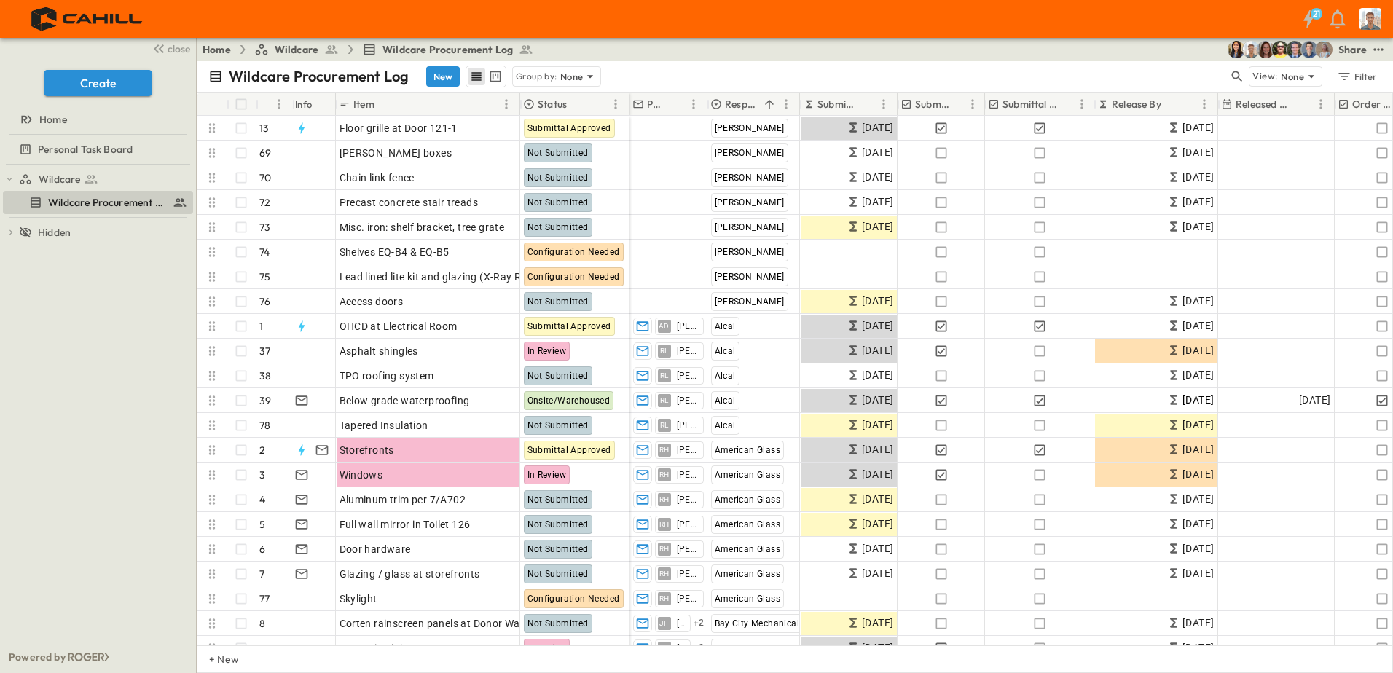
click at [1322, 13] on div "21" at bounding box center [1316, 14] width 12 height 12
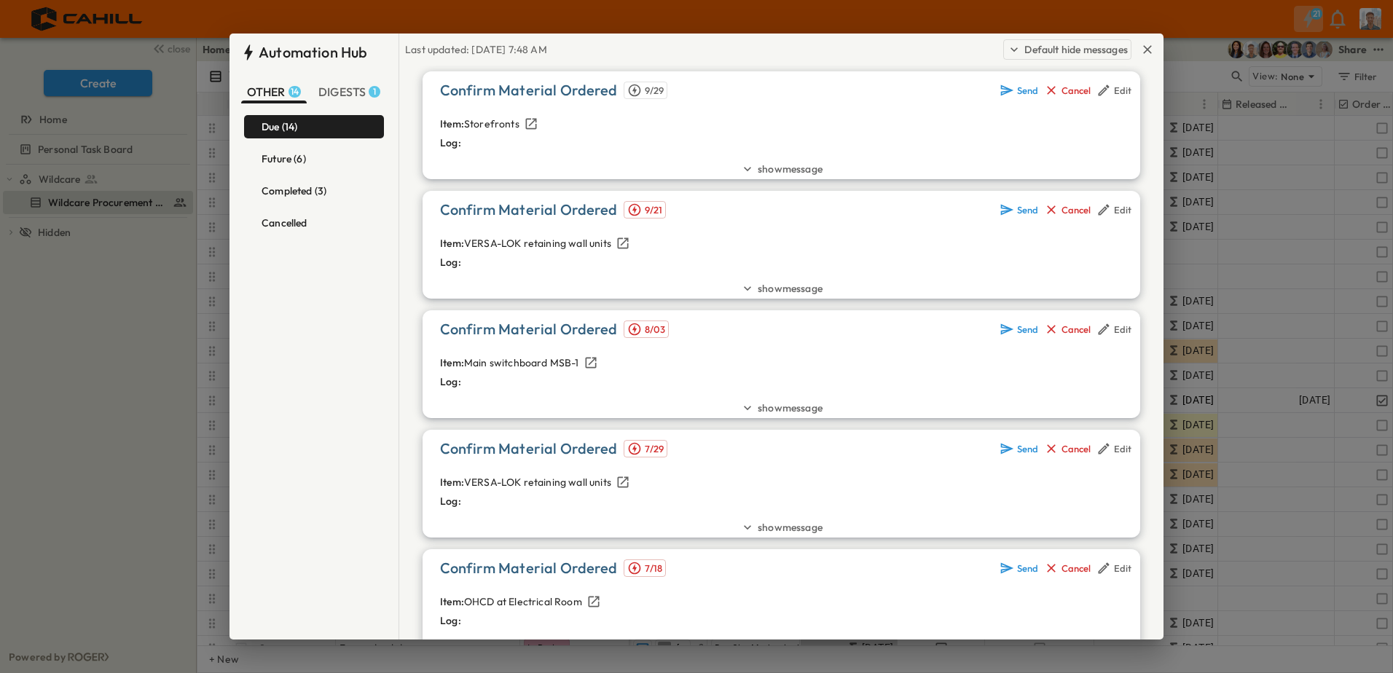
click at [345, 95] on span "DIGESTS 1" at bounding box center [349, 91] width 62 height 15
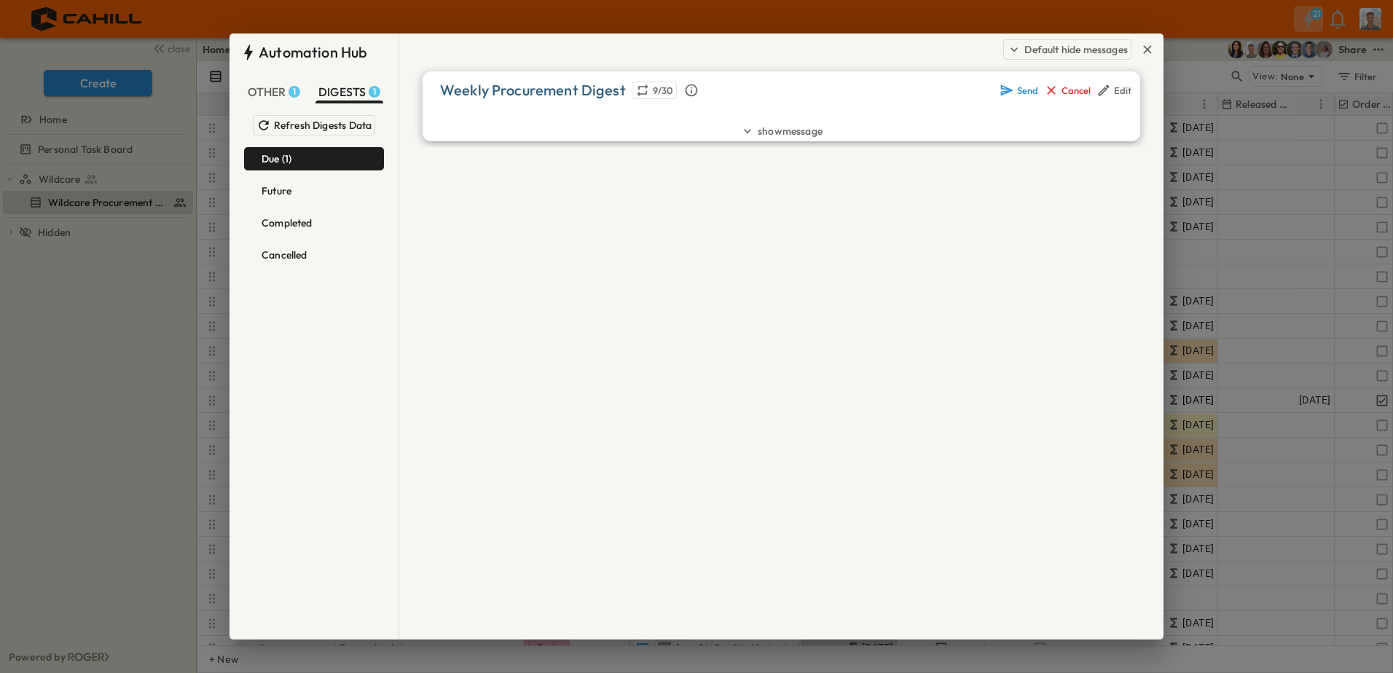
click at [252, 91] on span "OTHER 1" at bounding box center [274, 91] width 53 height 15
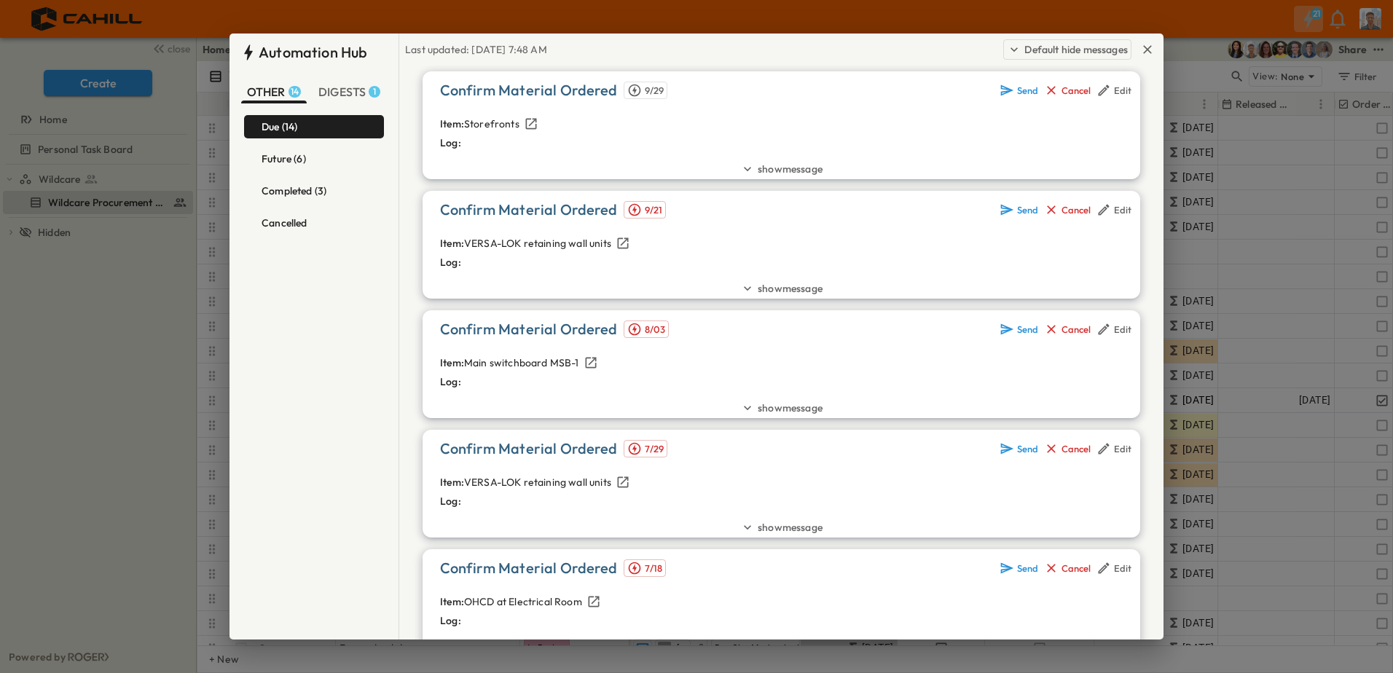
click at [1151, 50] on icon "button" at bounding box center [1147, 49] width 15 height 15
